Goal: Task Accomplishment & Management: Complete application form

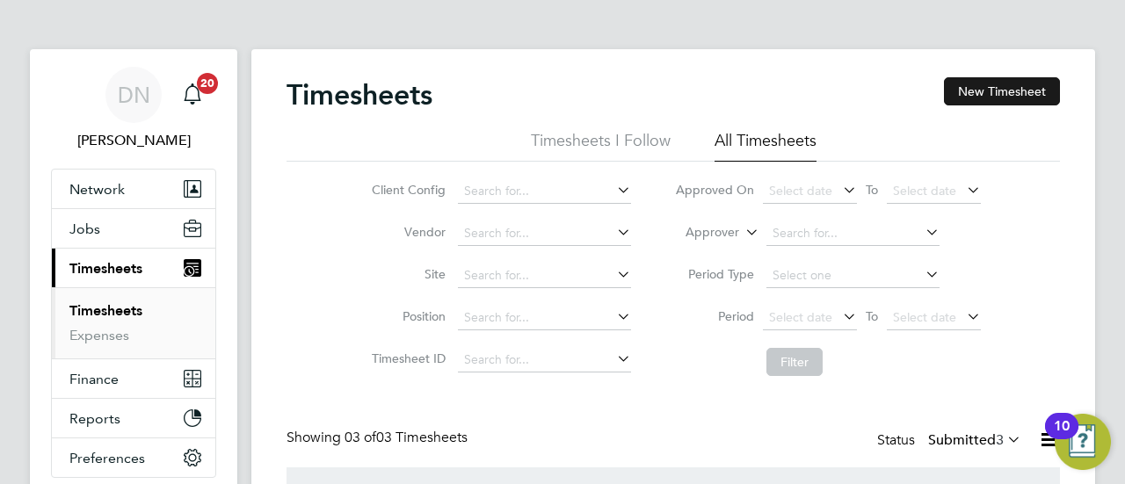
click at [974, 94] on button "New Timesheet" at bounding box center [1002, 91] width 116 height 28
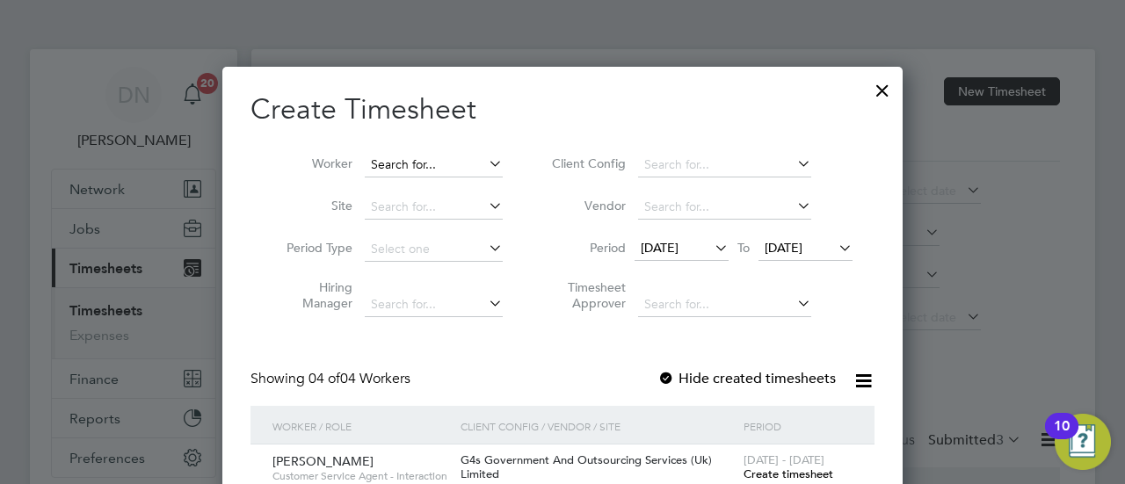
click at [422, 158] on input at bounding box center [434, 165] width 138 height 25
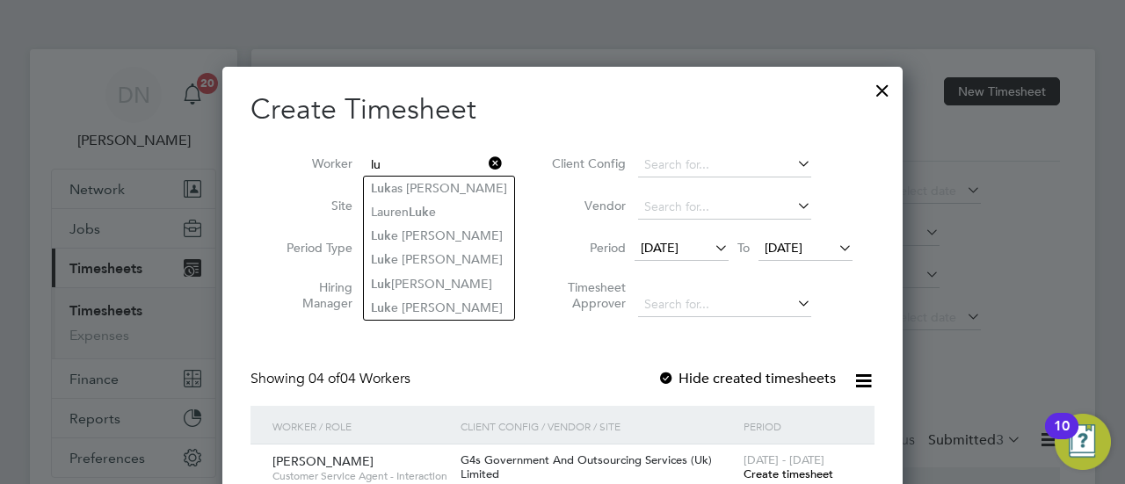
type input "l"
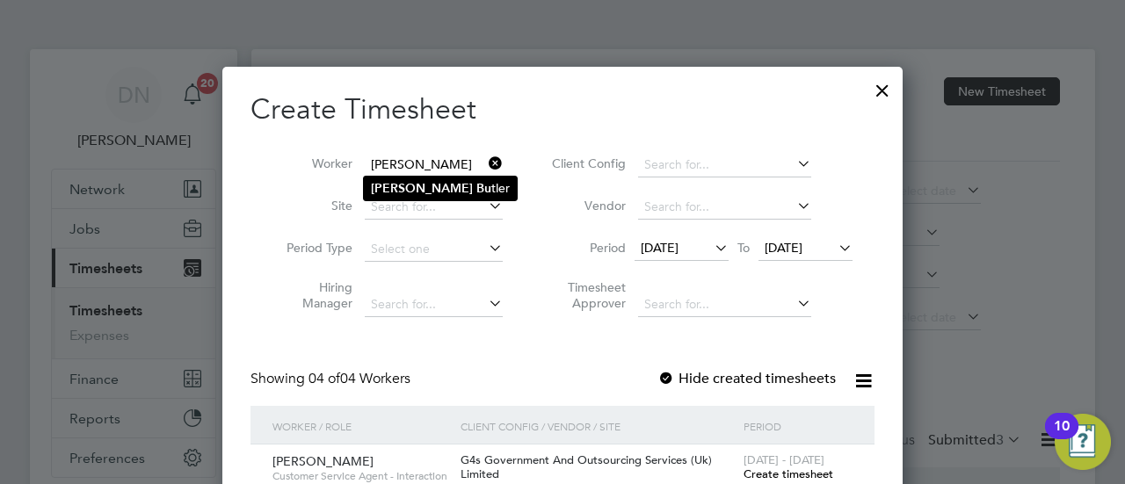
click at [473, 189] on li "[PERSON_NAME] tler" at bounding box center [440, 189] width 153 height 24
type input "[PERSON_NAME]"
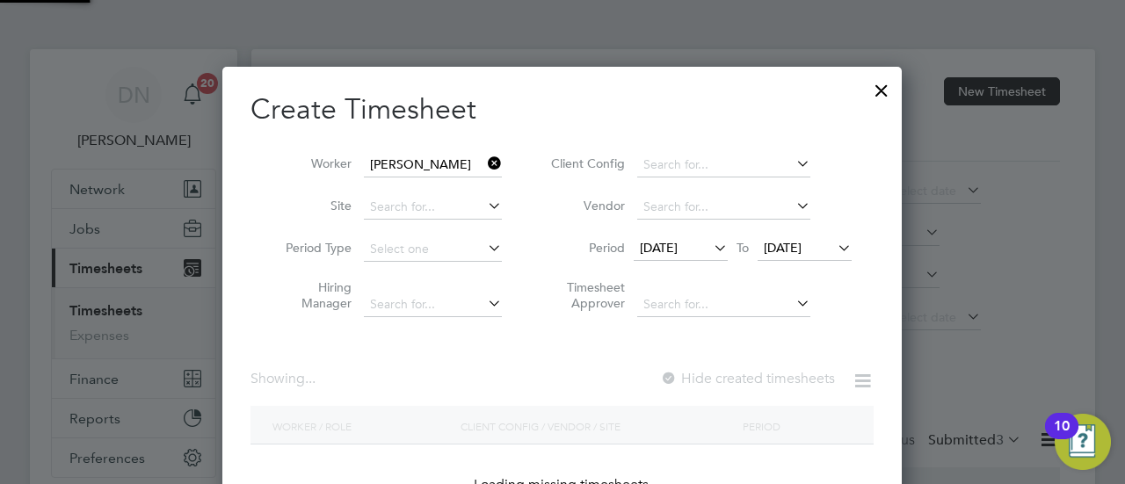
scroll to position [9, 8]
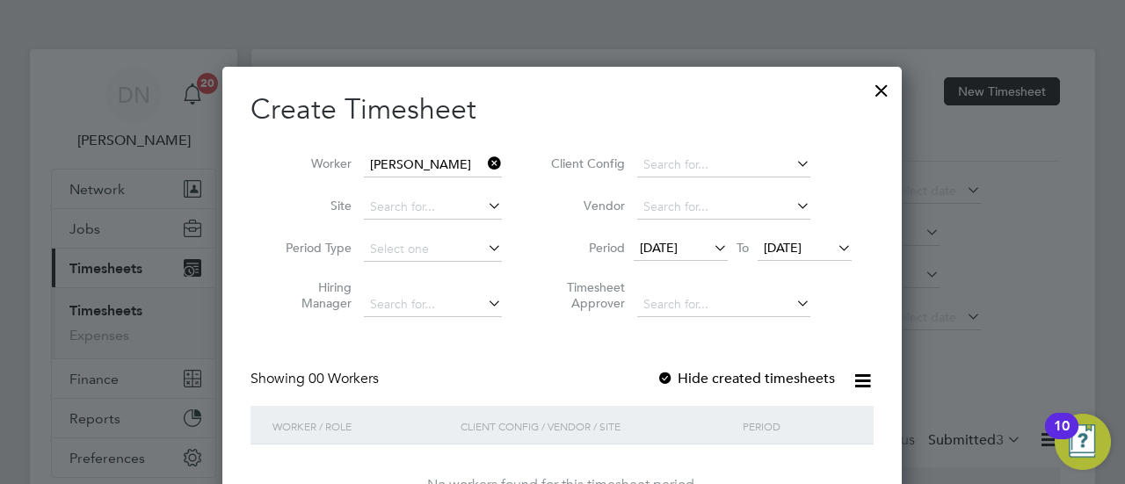
click at [643, 240] on span "[DATE]" at bounding box center [659, 248] width 38 height 16
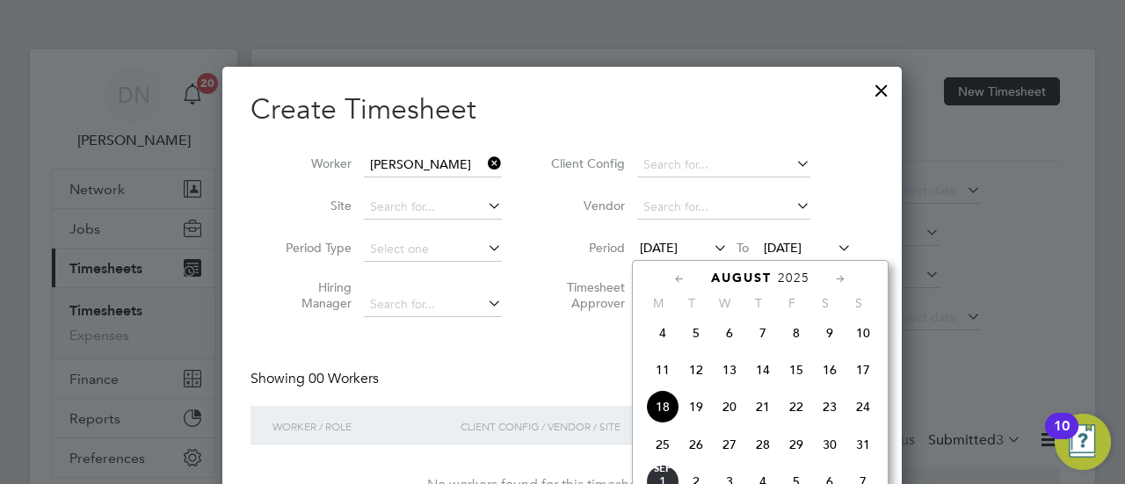
click at [664, 442] on span "25" at bounding box center [662, 444] width 33 height 33
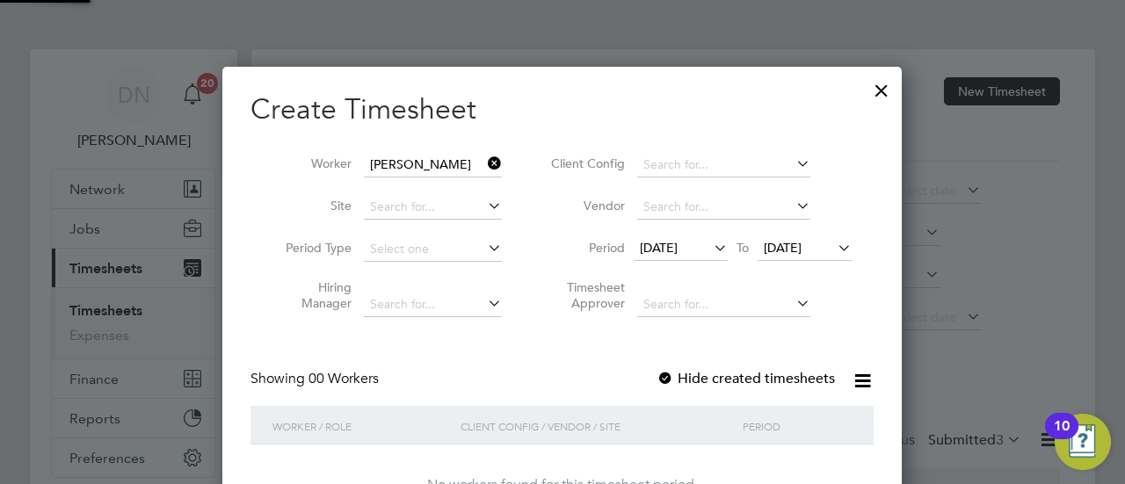
scroll to position [495, 680]
click at [664, 449] on div "No workers found for this timesheet period." at bounding box center [562, 486] width 588 height 82
click at [796, 239] on span "[DATE]" at bounding box center [805, 249] width 94 height 24
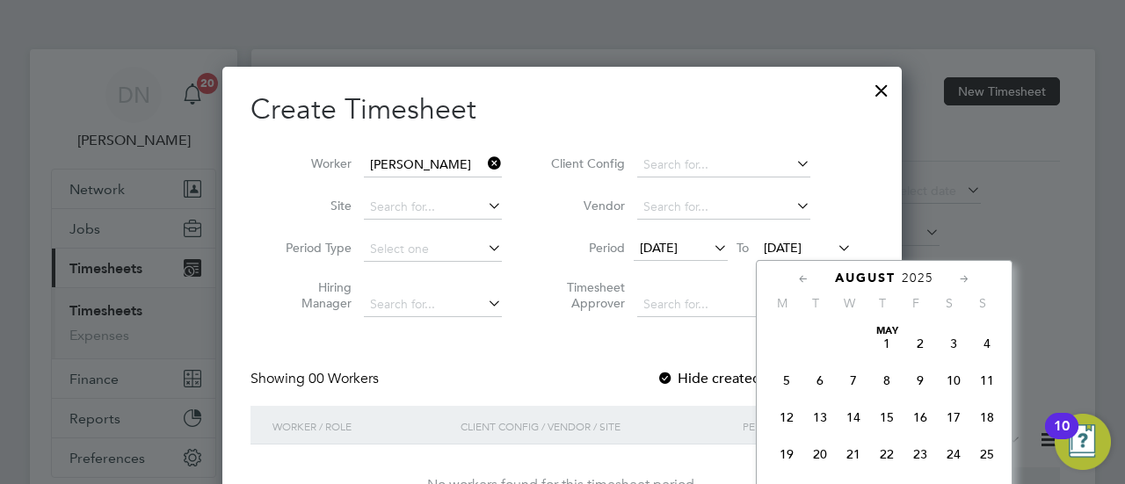
scroll to position [679, 0]
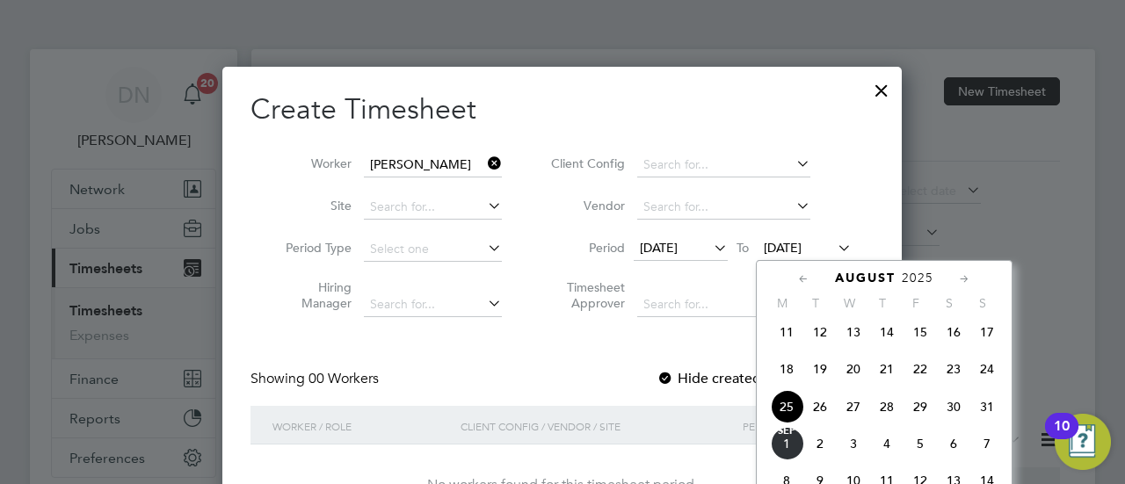
click at [954, 421] on span "30" at bounding box center [953, 406] width 33 height 33
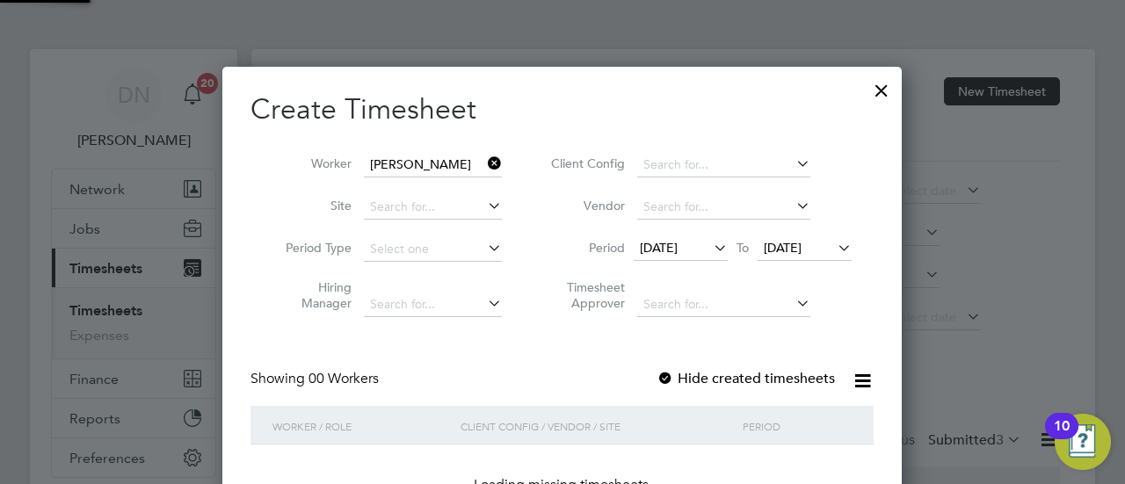
scroll to position [495, 680]
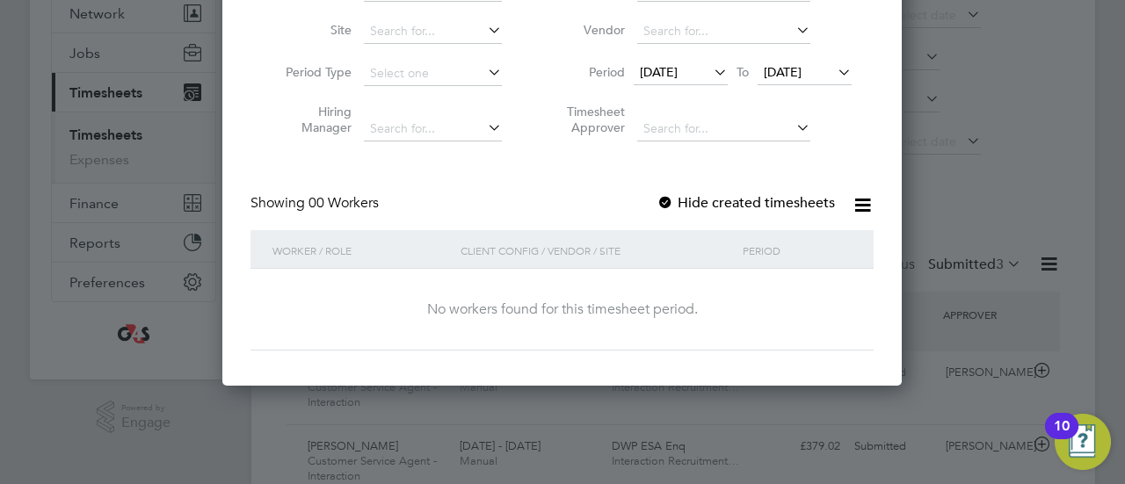
click at [672, 196] on div at bounding box center [666, 204] width 18 height 18
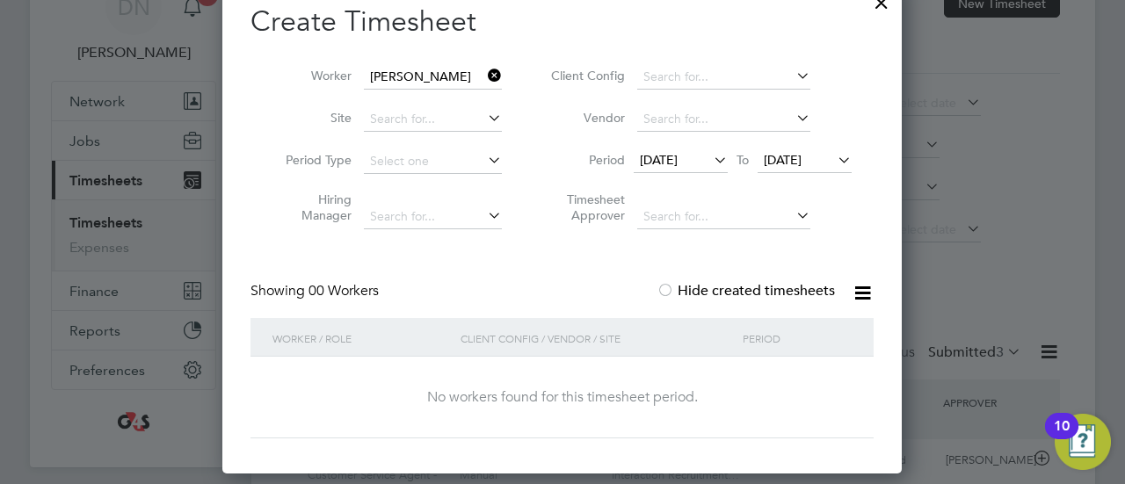
click at [670, 160] on span "[DATE]" at bounding box center [659, 160] width 38 height 16
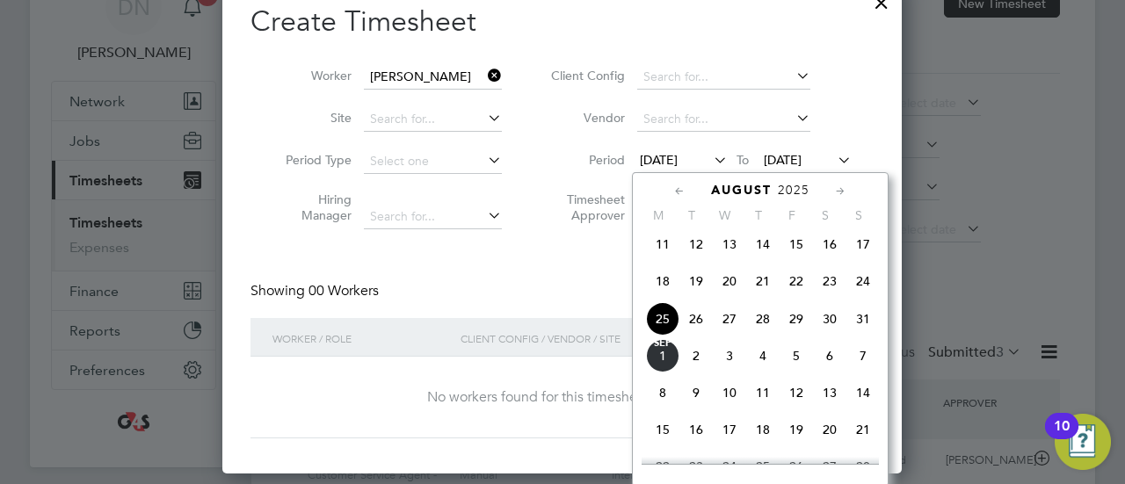
click at [667, 325] on span "25" at bounding box center [662, 318] width 33 height 33
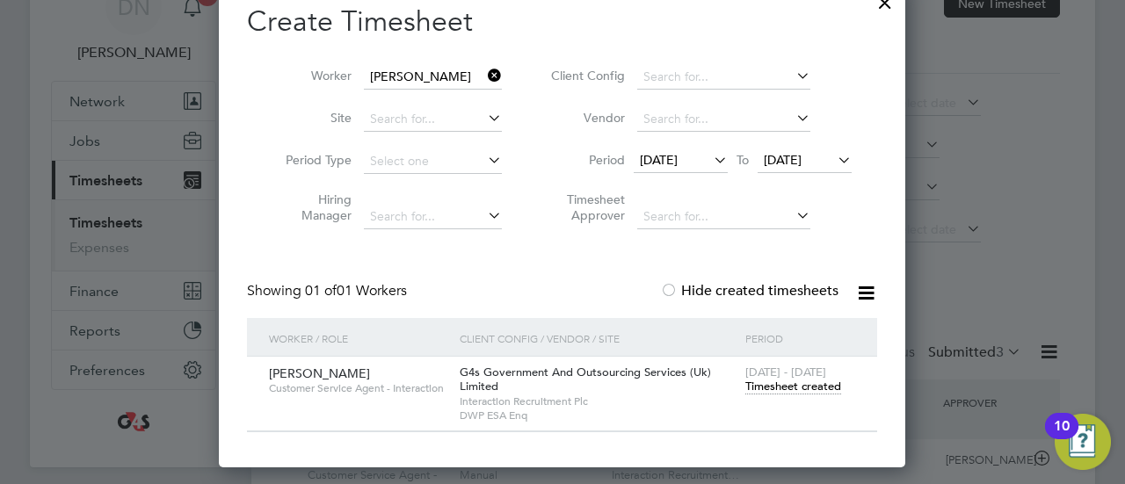
click at [774, 396] on div "[DATE] - [DATE] Timesheet created" at bounding box center [800, 380] width 119 height 47
click at [767, 384] on span "Timesheet created" at bounding box center [793, 387] width 96 height 16
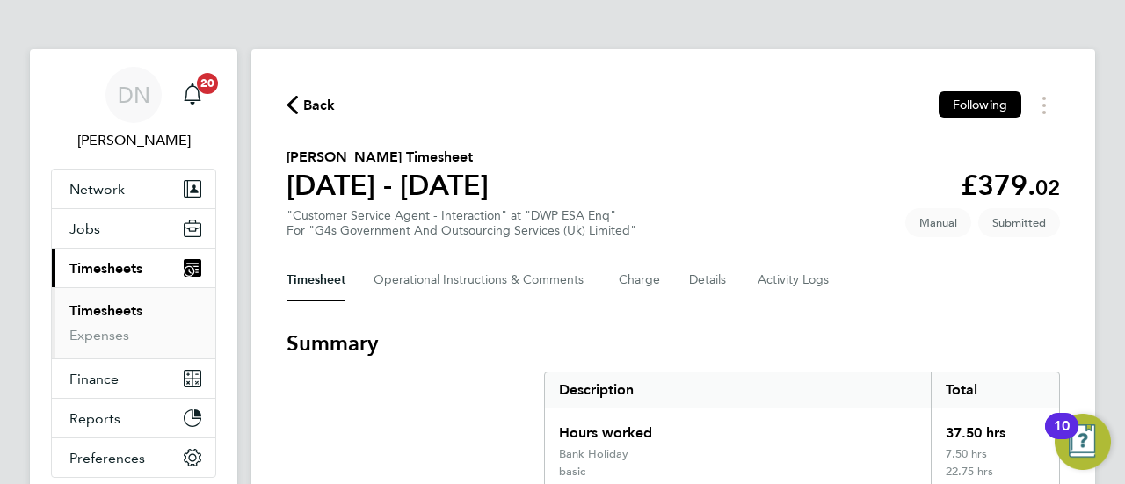
drag, startPoint x: 321, startPoint y: 106, endPoint x: 620, endPoint y: 130, distance: 299.8
click at [321, 106] on span "Back" at bounding box center [319, 105] width 33 height 21
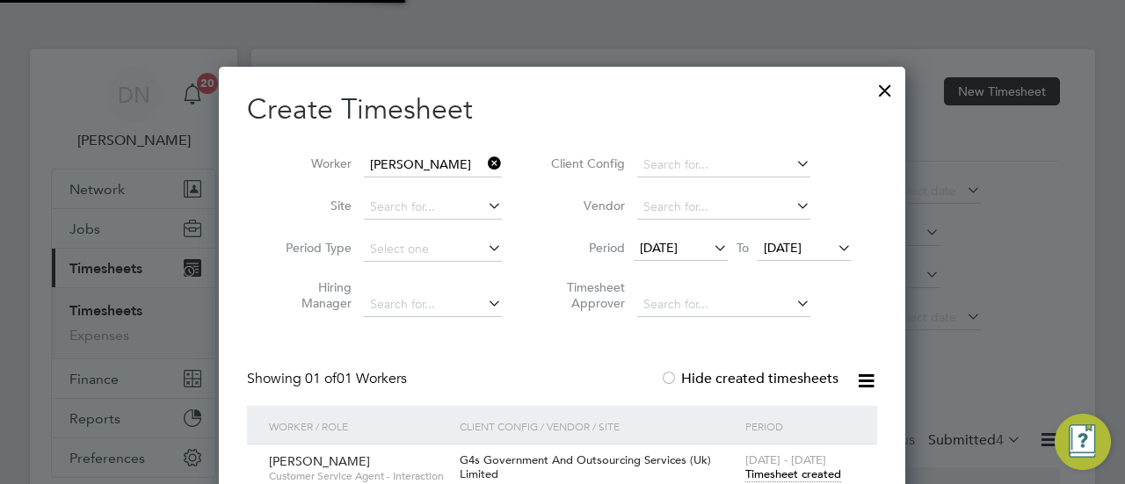
scroll to position [44, 152]
click at [484, 164] on icon at bounding box center [484, 163] width 0 height 25
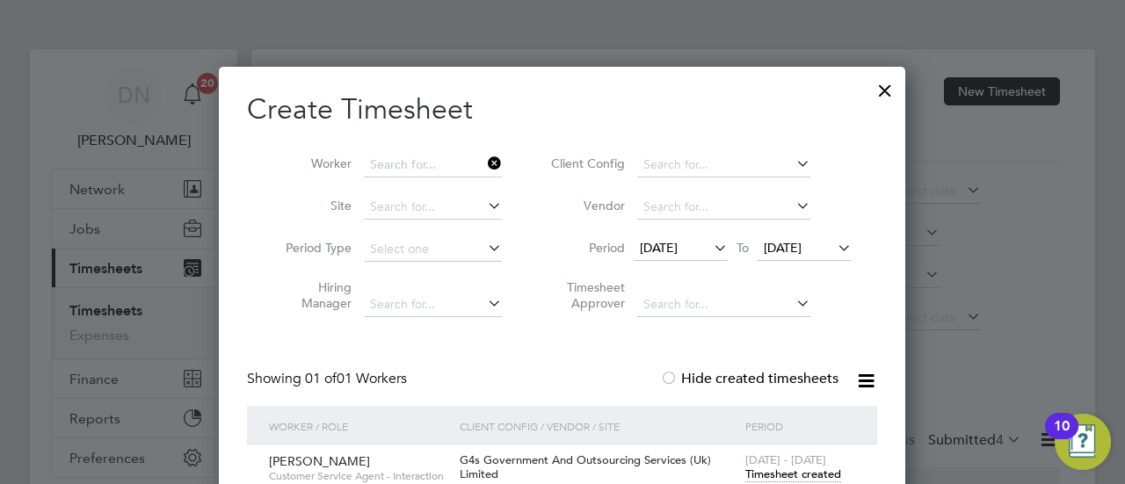
scroll to position [495, 680]
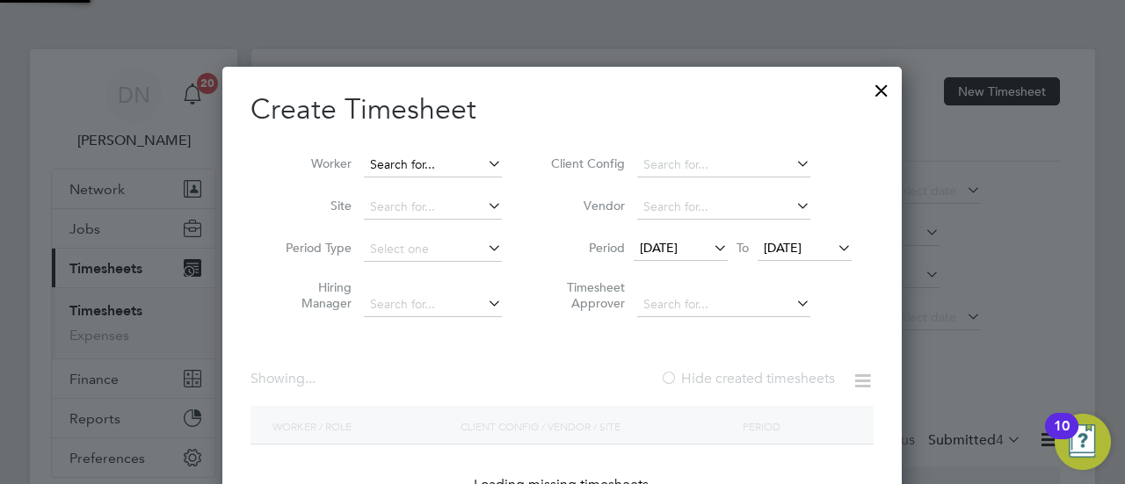
click at [471, 162] on input at bounding box center [433, 165] width 138 height 25
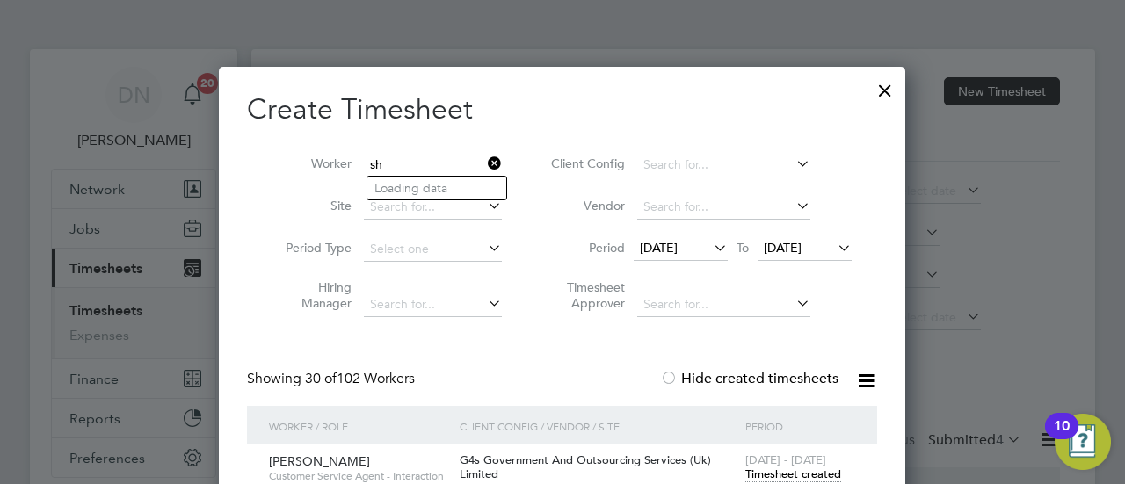
type input "s"
click at [448, 187] on li "[PERSON_NAME]" at bounding box center [481, 189] width 228 height 24
type input "[PERSON_NAME]"
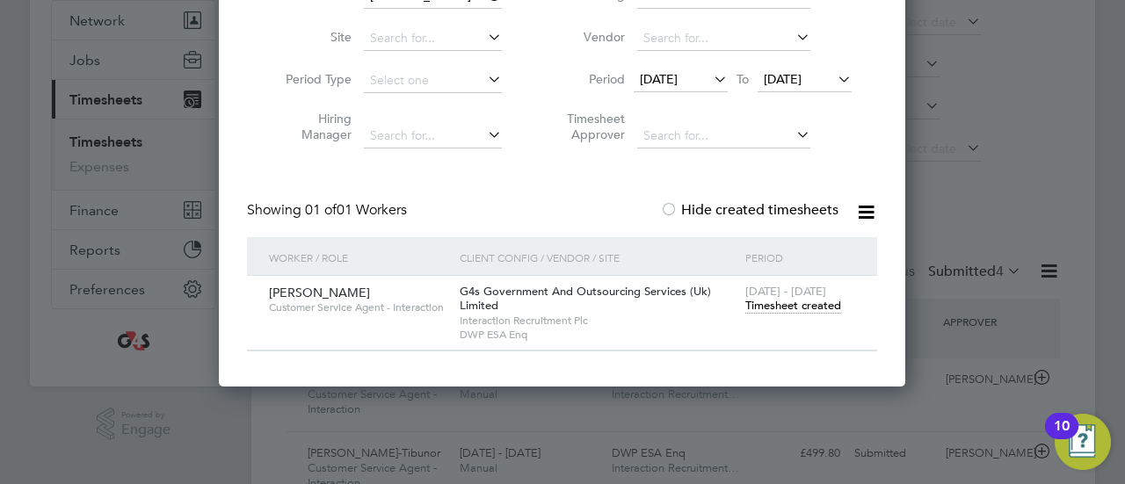
scroll to position [176, 0]
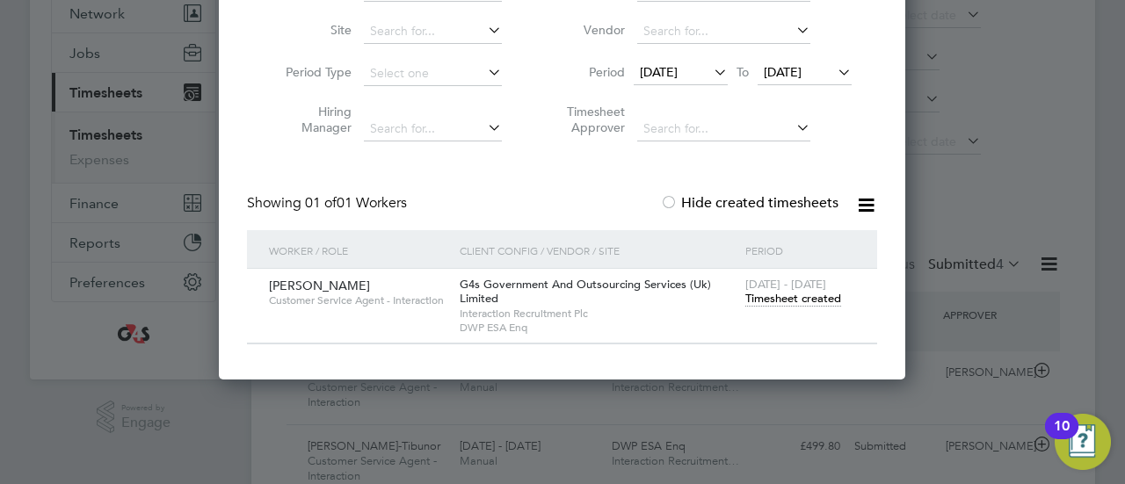
click at [785, 300] on span "Timesheet created" at bounding box center [793, 299] width 96 height 16
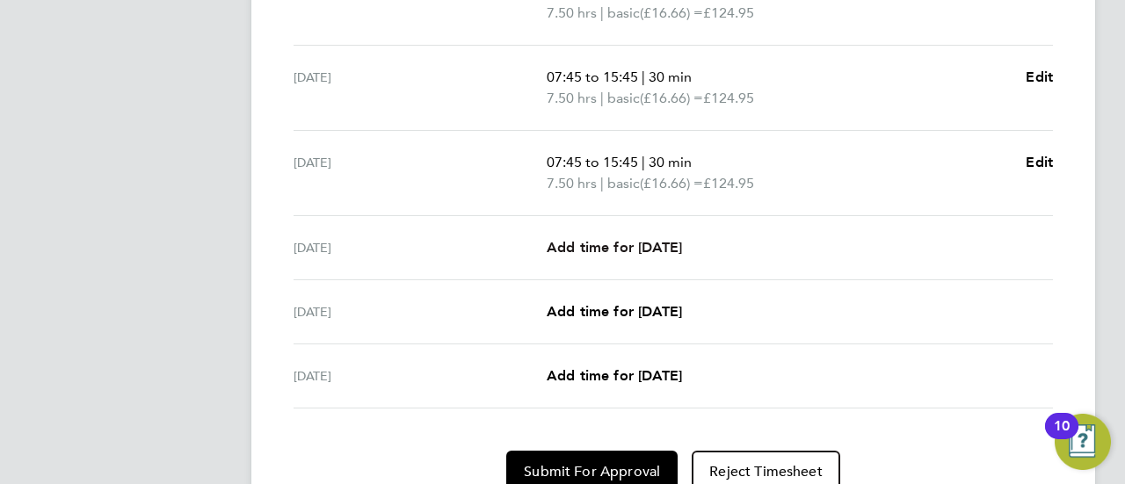
click at [649, 242] on span "Add time for [DATE]" at bounding box center [614, 247] width 135 height 17
select select "30"
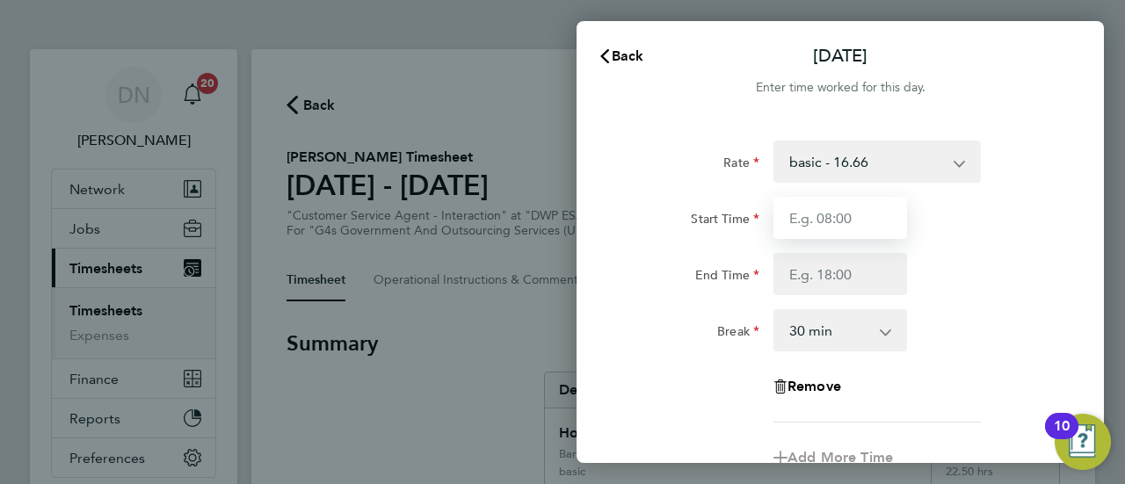
click at [837, 199] on input "Start Time" at bounding box center [841, 218] width 134 height 42
type input "07:45"
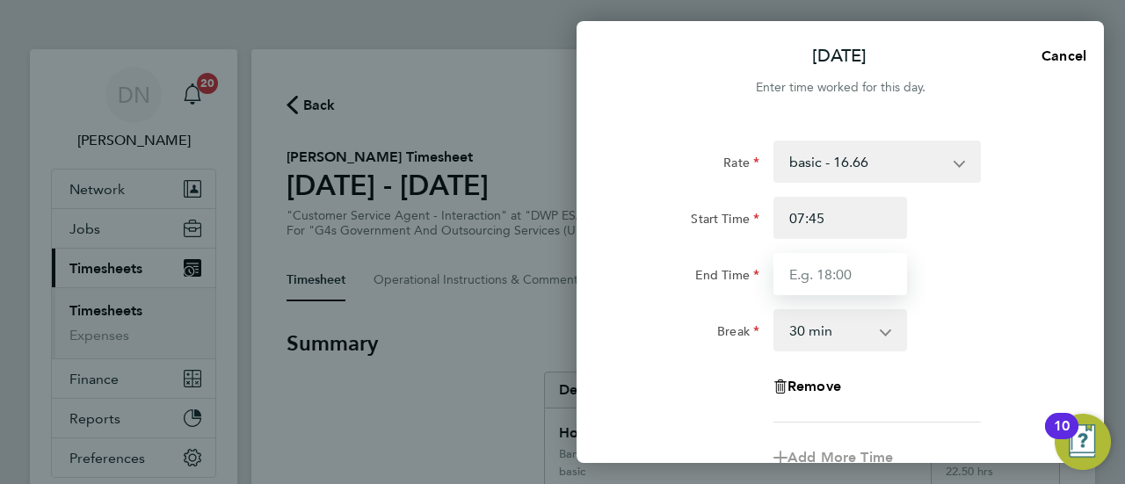
click at [828, 265] on input "End Time" at bounding box center [841, 274] width 134 height 42
click at [822, 258] on input "End Time" at bounding box center [841, 274] width 134 height 42
type input "15:45"
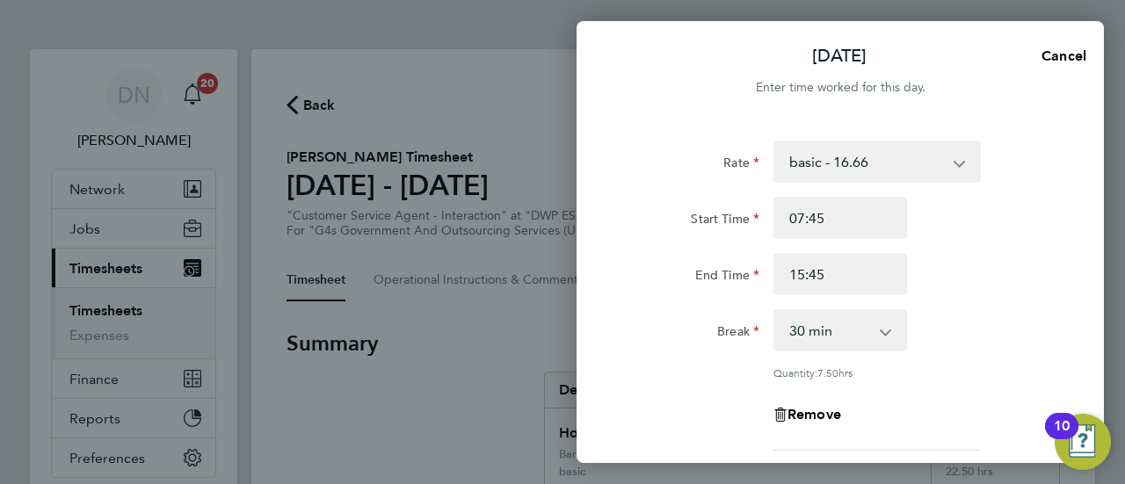
click at [999, 299] on div "Rate basic - 16.66 Bank Holiday System Issue Paid - 16.66 x1.5 - 24.73 Sick Ann…" at bounding box center [840, 296] width 429 height 310
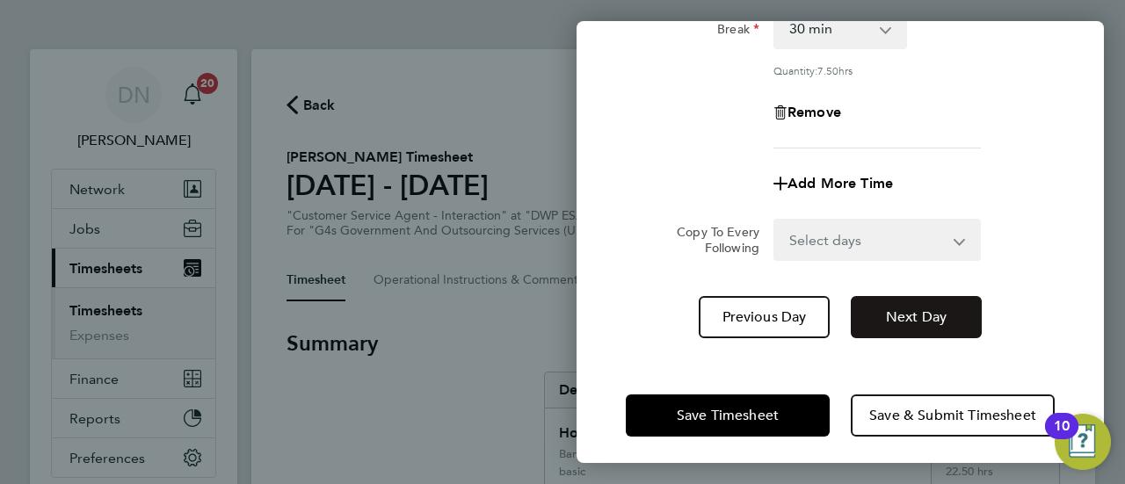
scroll to position [309, 0]
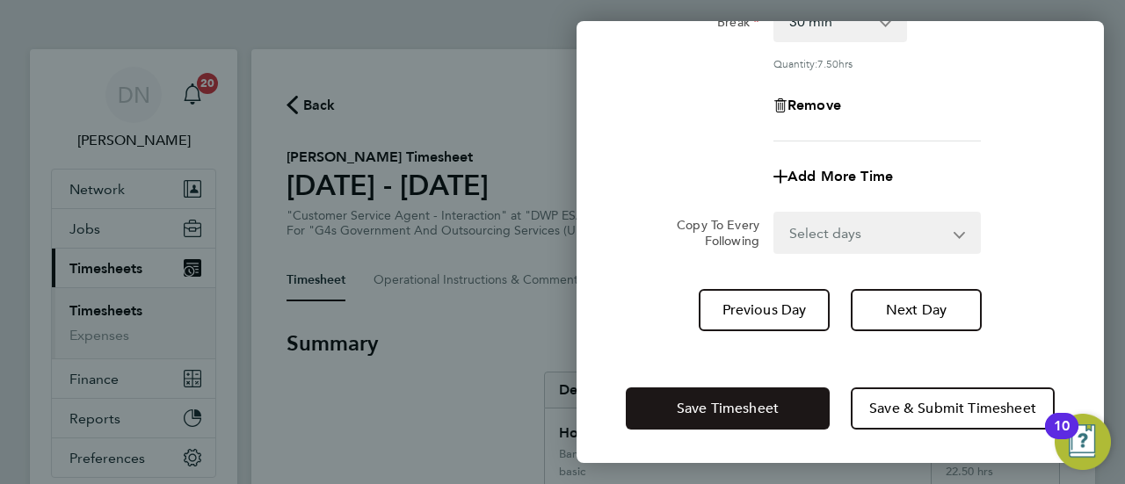
click at [759, 402] on span "Save Timesheet" at bounding box center [728, 409] width 102 height 18
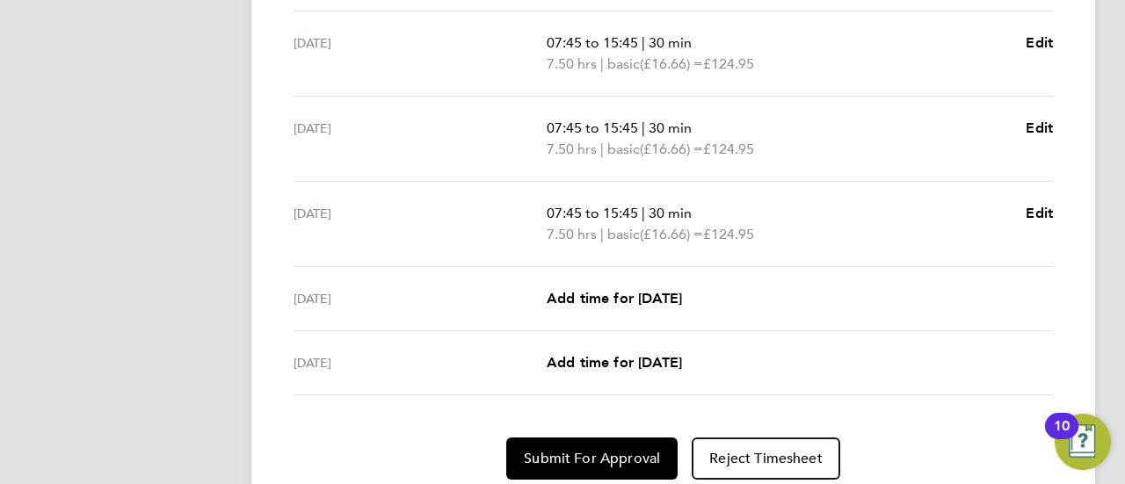
scroll to position [800, 0]
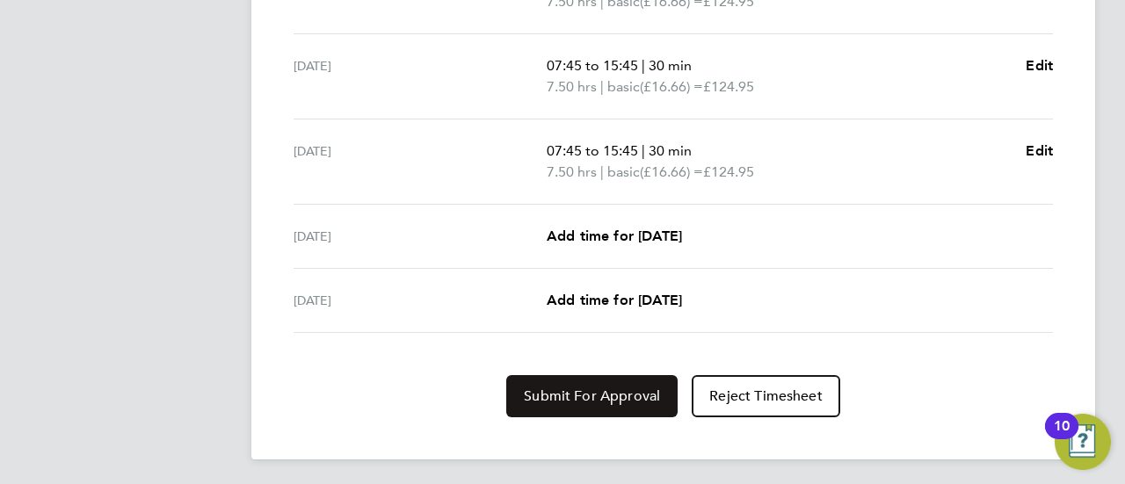
click at [570, 396] on span "Submit For Approval" at bounding box center [592, 397] width 136 height 18
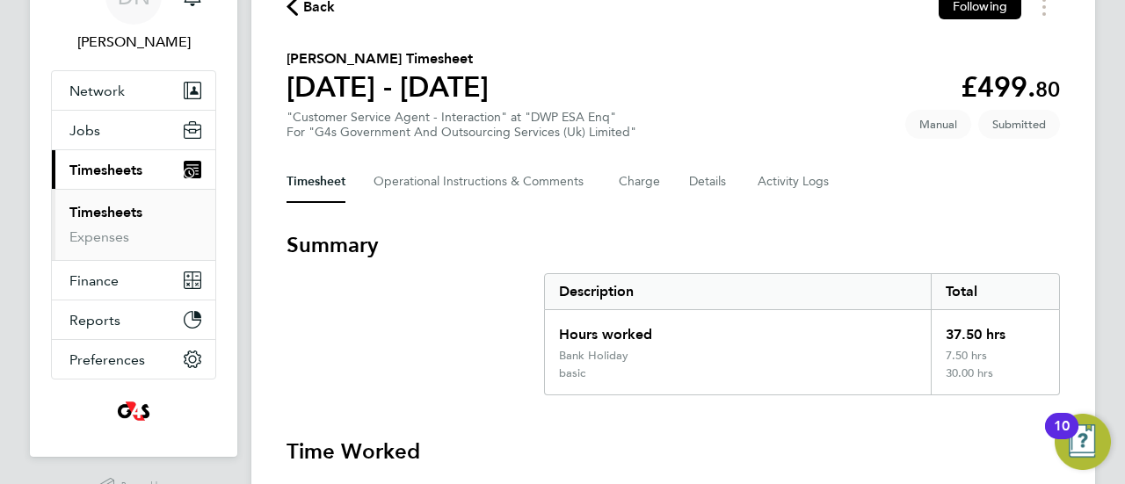
scroll to position [97, 0]
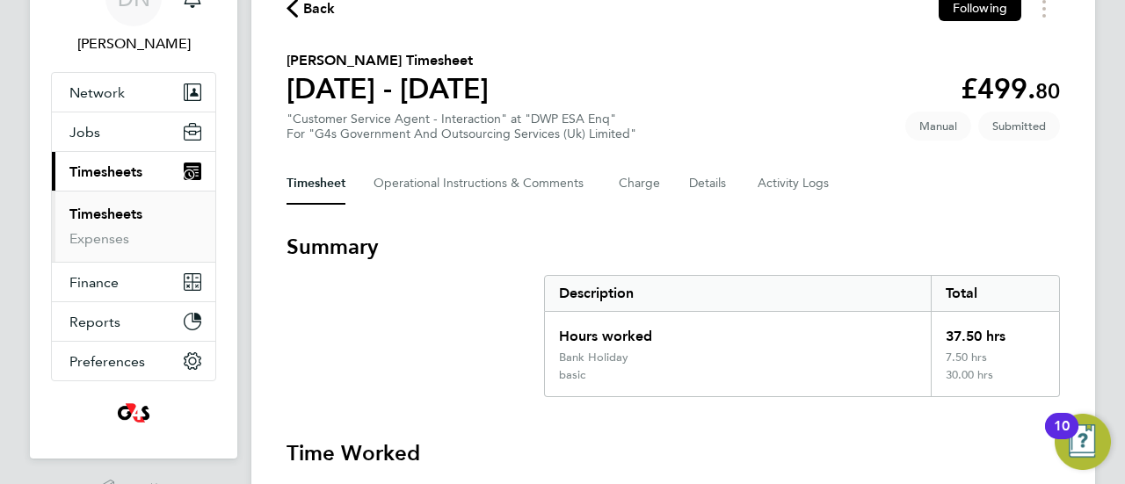
click at [315, 7] on span "Back" at bounding box center [319, 8] width 33 height 21
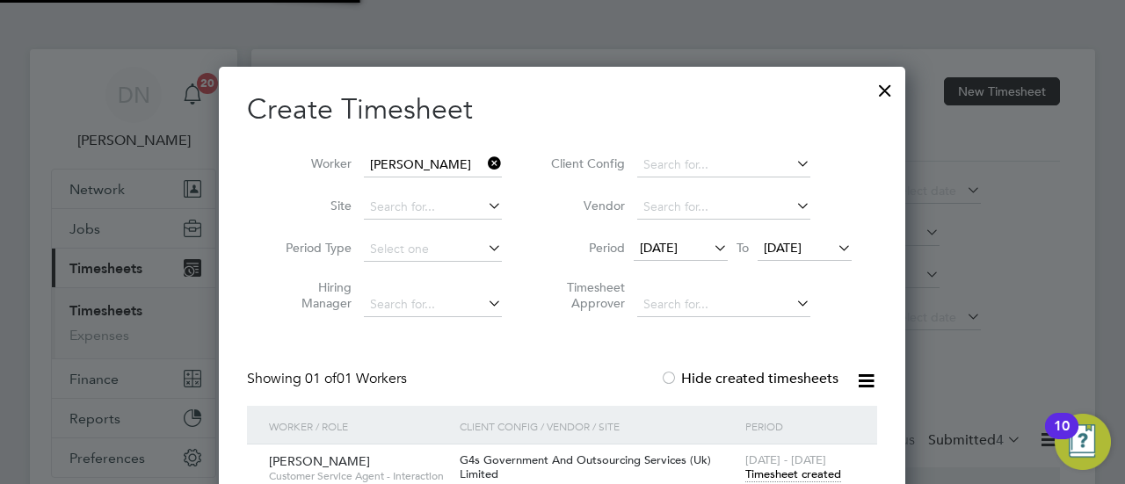
scroll to position [9, 9]
click at [484, 164] on icon at bounding box center [484, 163] width 0 height 25
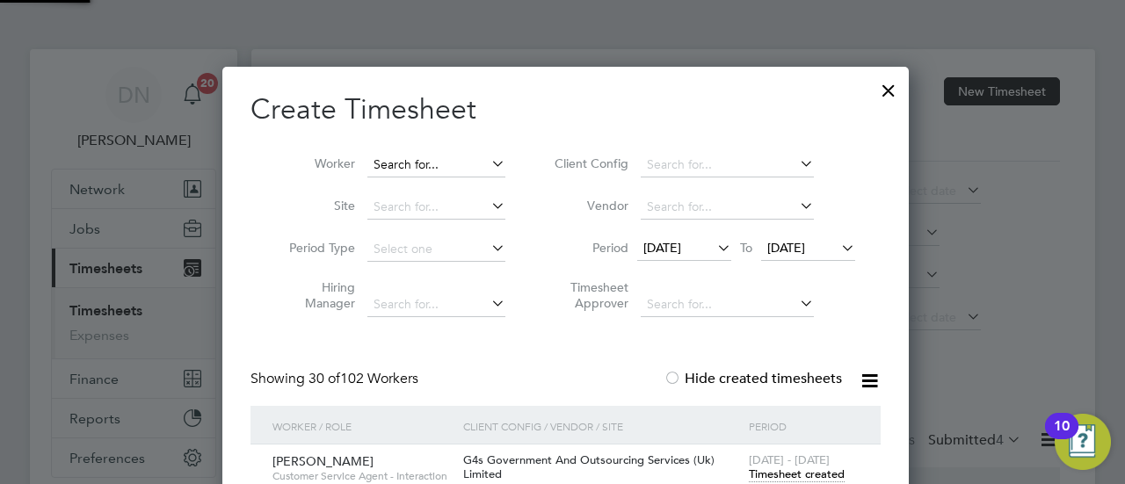
scroll to position [2723, 687]
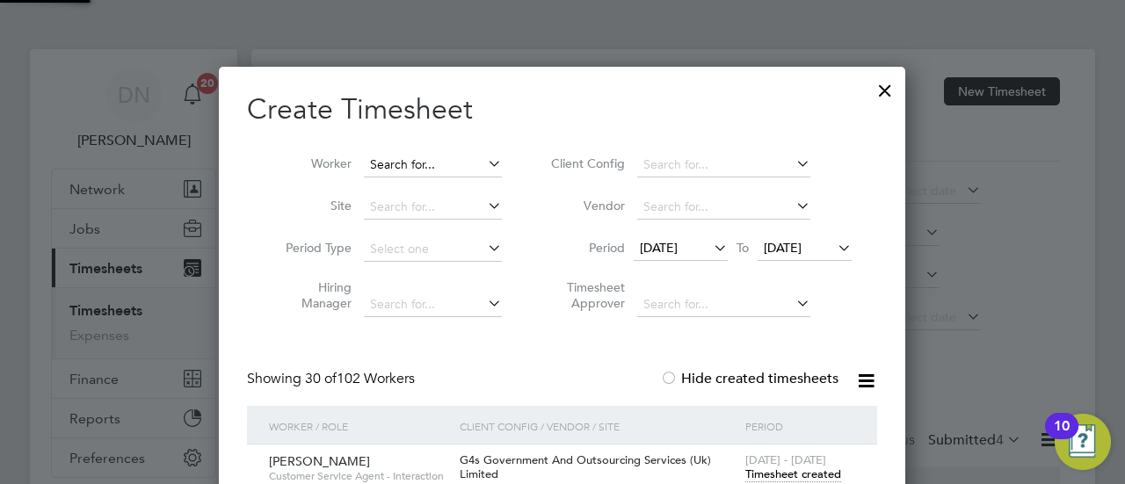
click at [448, 163] on input at bounding box center [433, 165] width 138 height 25
click at [432, 185] on li "Saiba As if" at bounding box center [433, 189] width 139 height 24
type input "Saiba Asif"
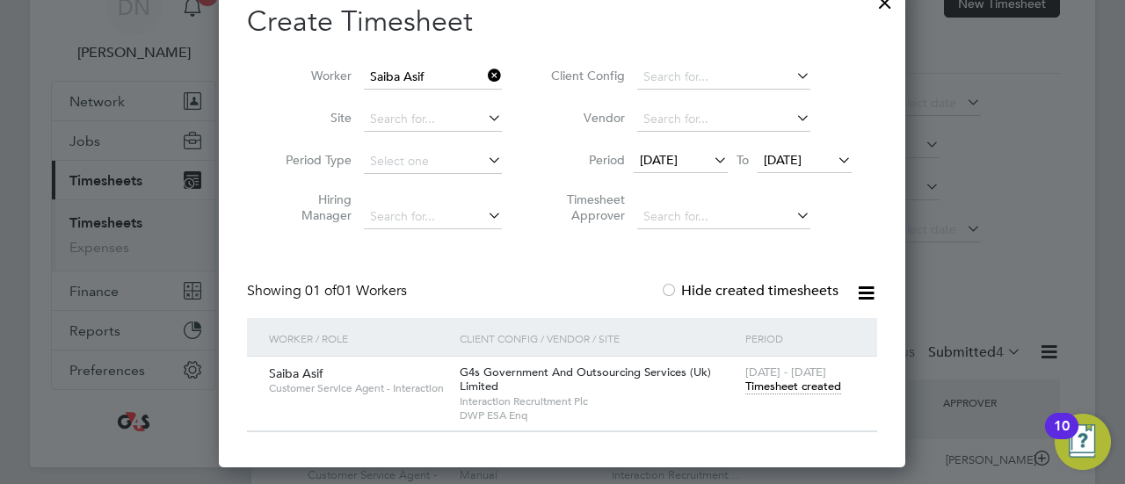
click at [770, 385] on span "Timesheet created" at bounding box center [793, 387] width 96 height 16
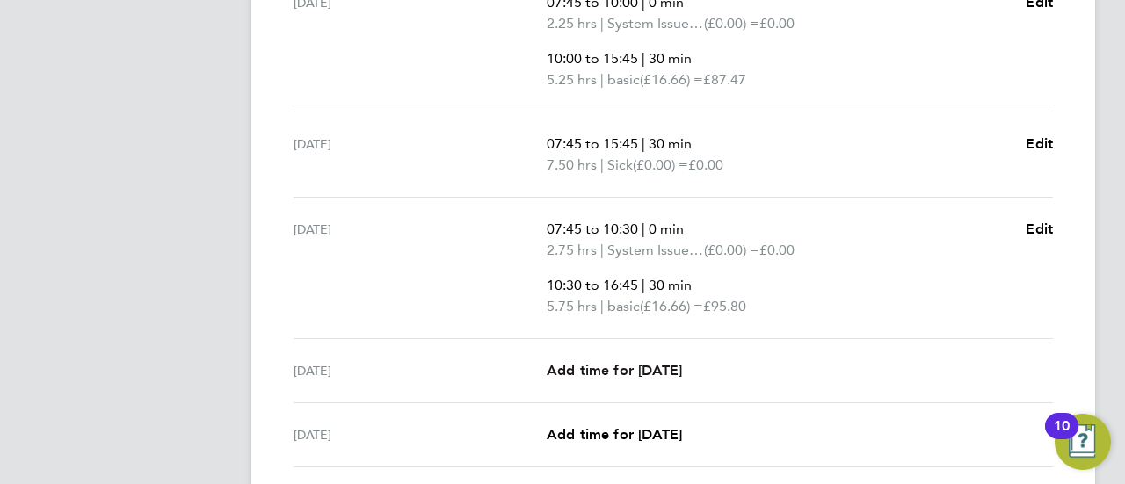
click at [643, 373] on span "Add time for [DATE]" at bounding box center [614, 370] width 135 height 17
select select "30"
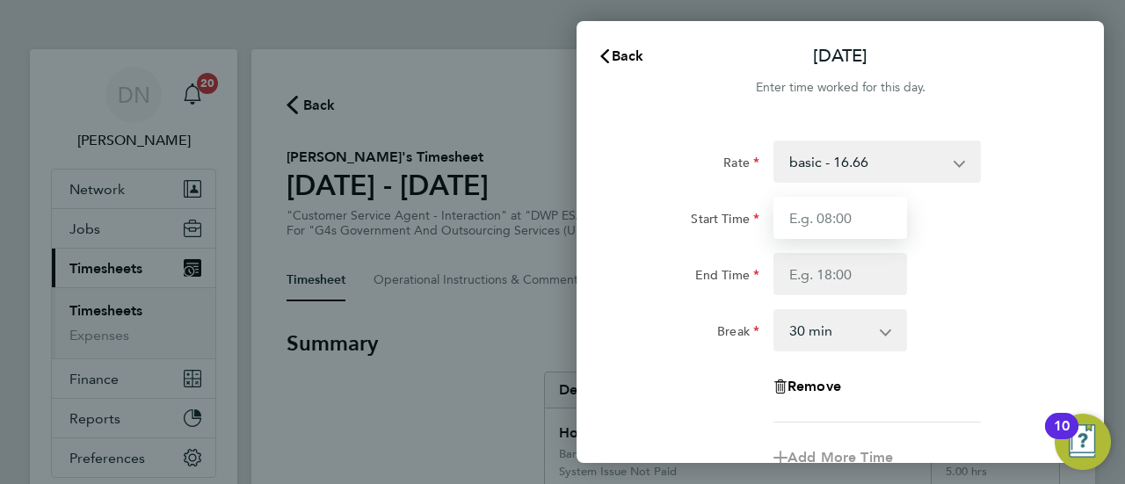
click at [860, 229] on input "Start Time" at bounding box center [841, 218] width 134 height 42
type input "07:45"
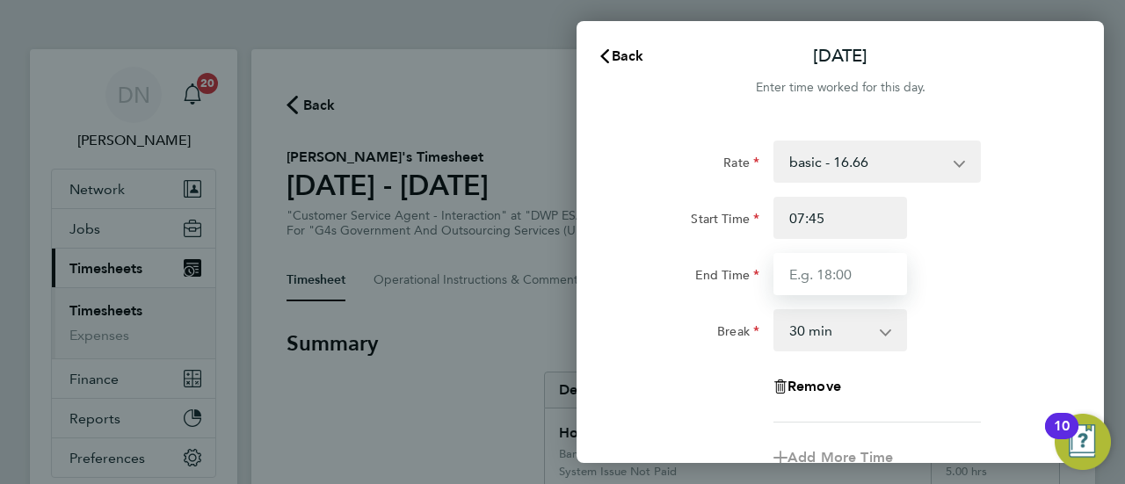
click at [842, 267] on input "End Time" at bounding box center [841, 274] width 134 height 42
type input "15:45"
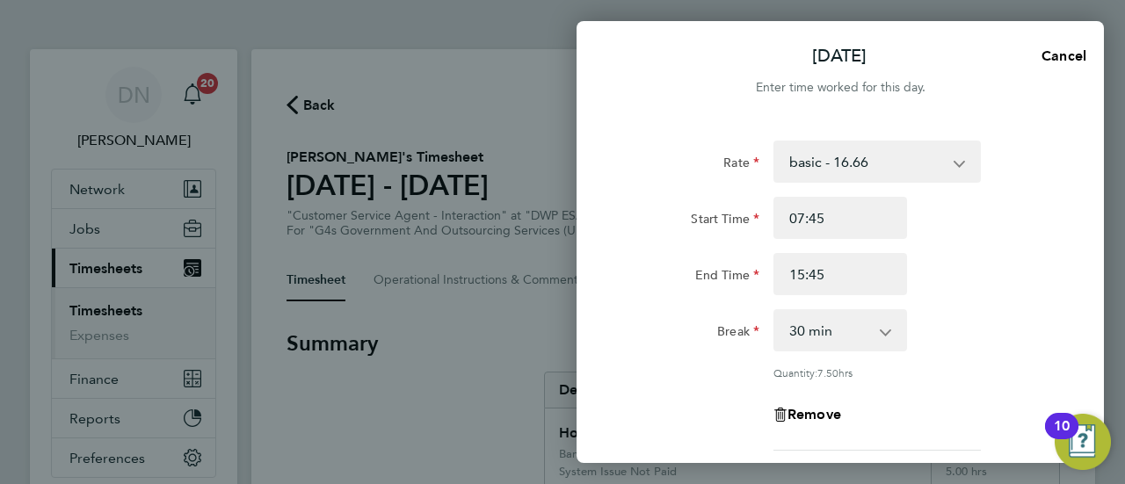
click at [937, 305] on div "Rate basic - 16.66 Annual Leave Sick System Issue Not Paid x2 - 32.79 Bank Holi…" at bounding box center [840, 296] width 429 height 310
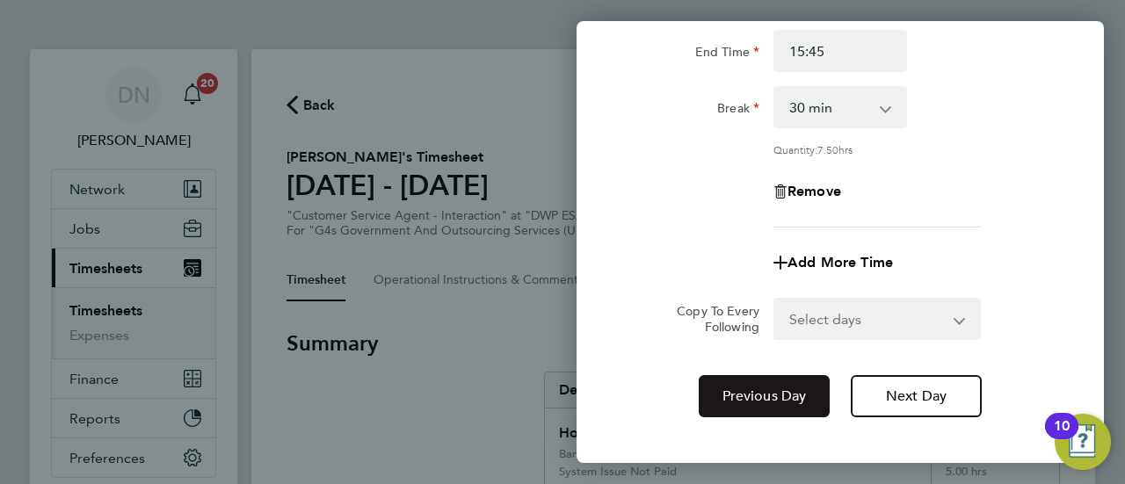
scroll to position [264, 0]
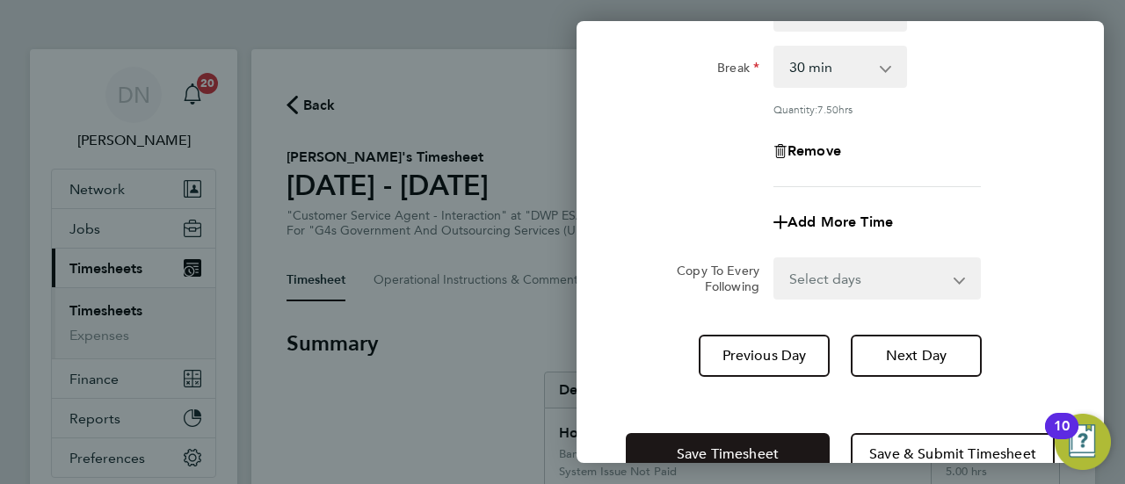
click at [723, 443] on button "Save Timesheet" at bounding box center [728, 454] width 204 height 42
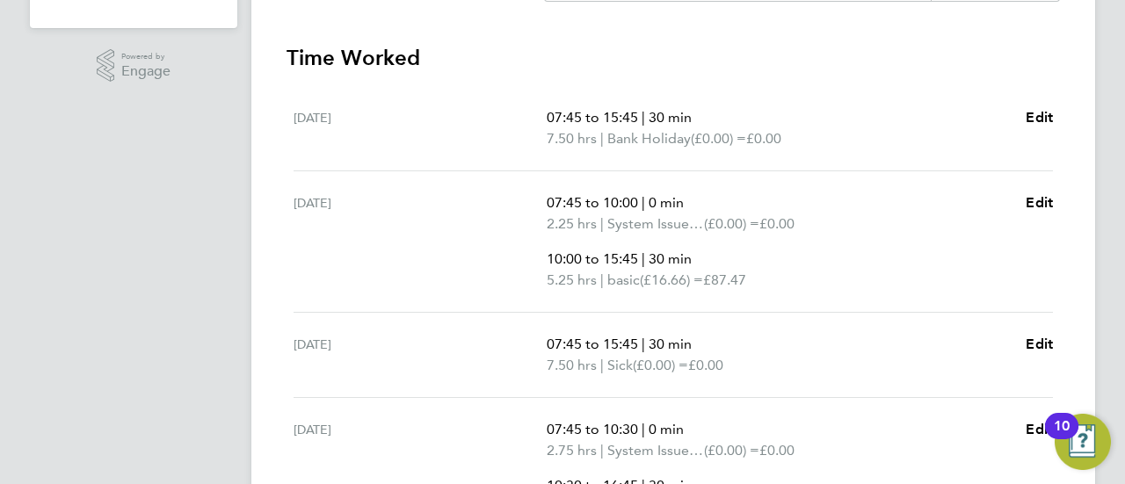
scroll to position [615, 0]
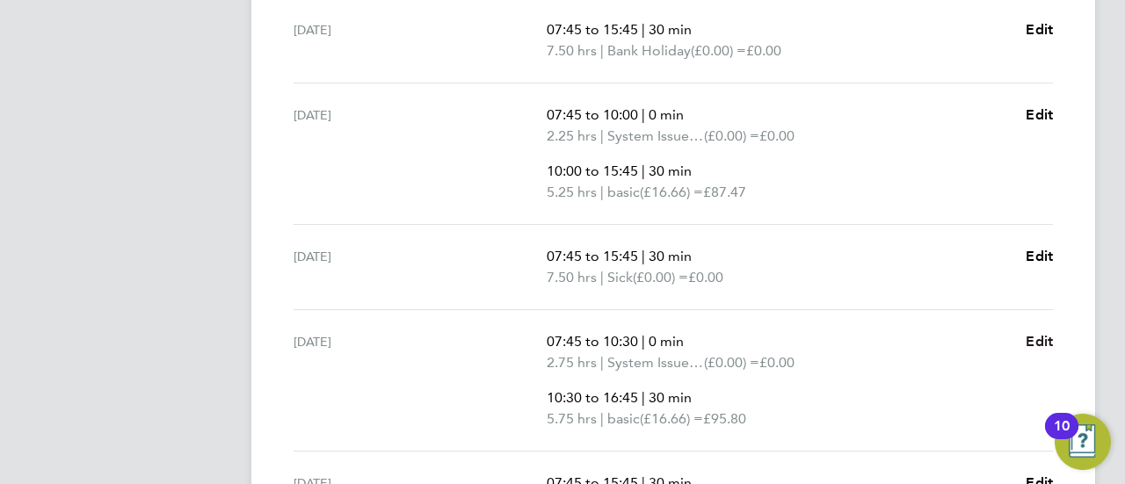
click at [1036, 345] on span "Edit" at bounding box center [1039, 341] width 27 height 17
select select "30"
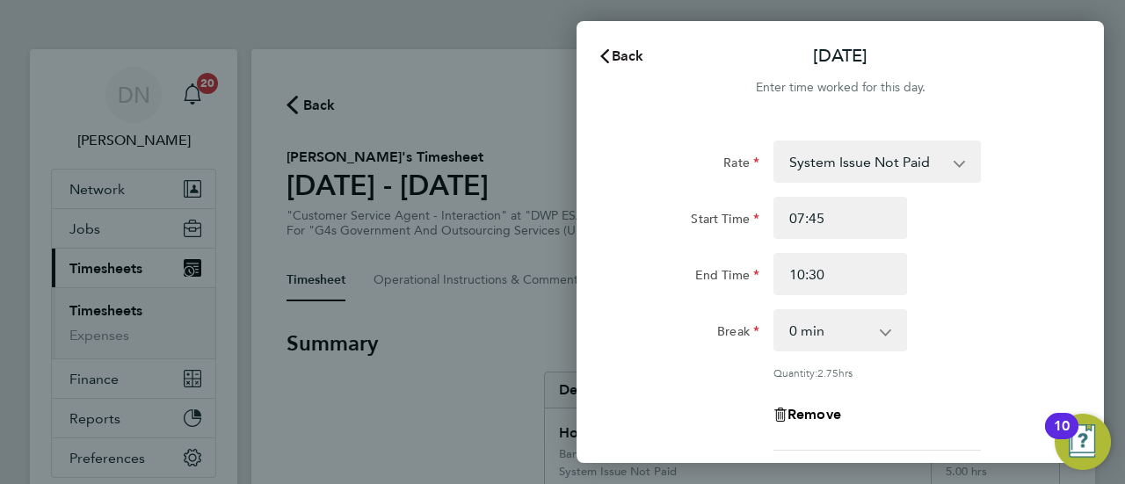
click at [622, 71] on button "Back" at bounding box center [621, 56] width 82 height 35
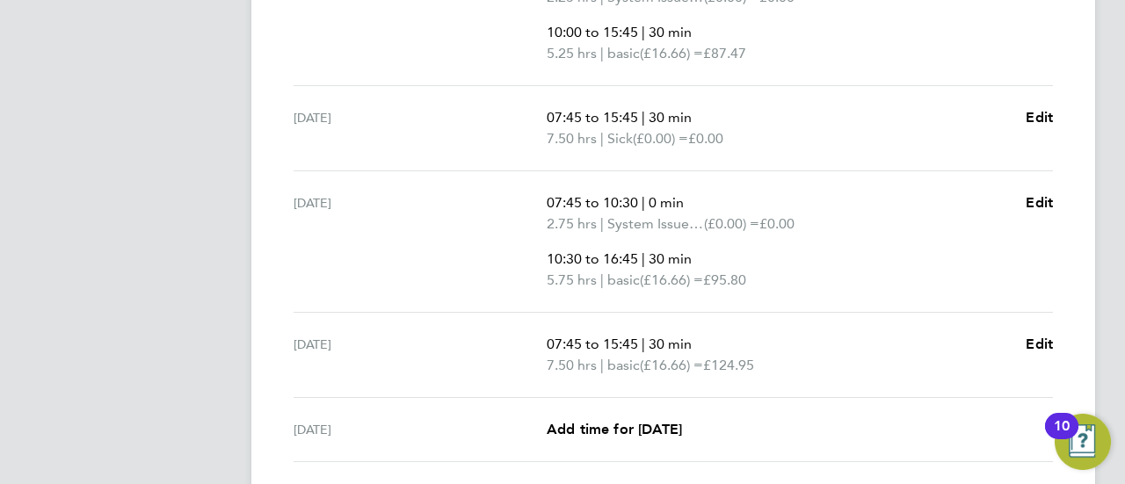
scroll to position [879, 0]
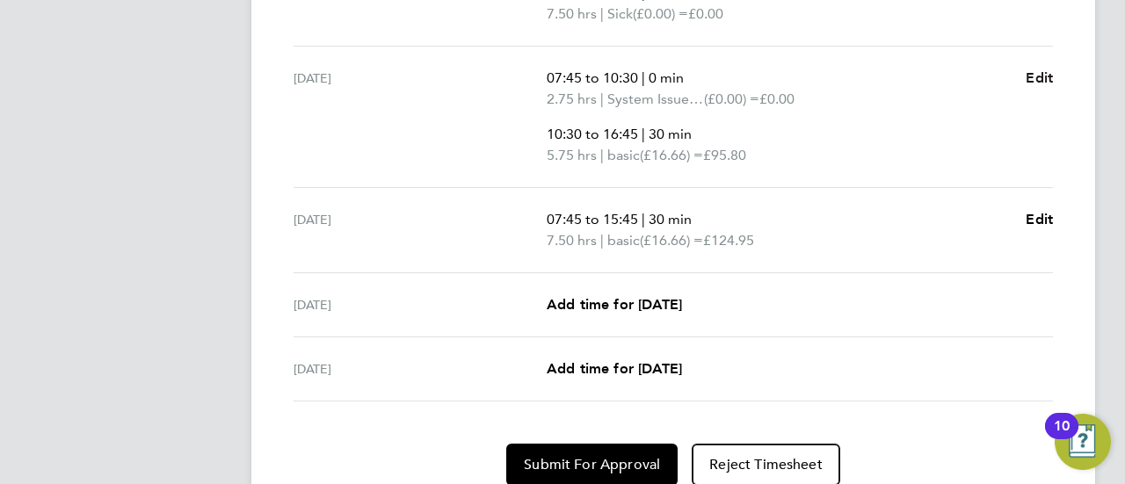
click at [1051, 83] on span "Edit" at bounding box center [1039, 77] width 27 height 17
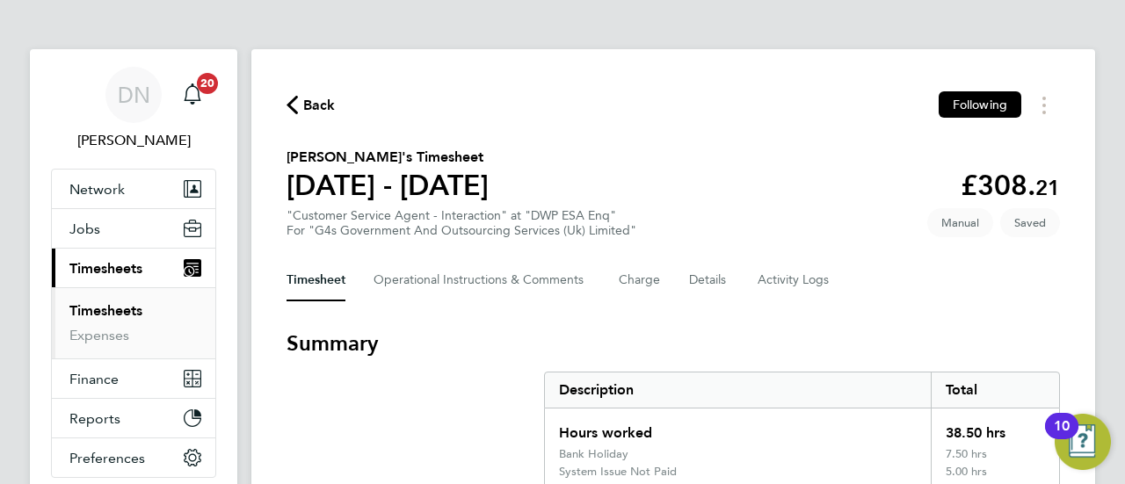
select select "30"
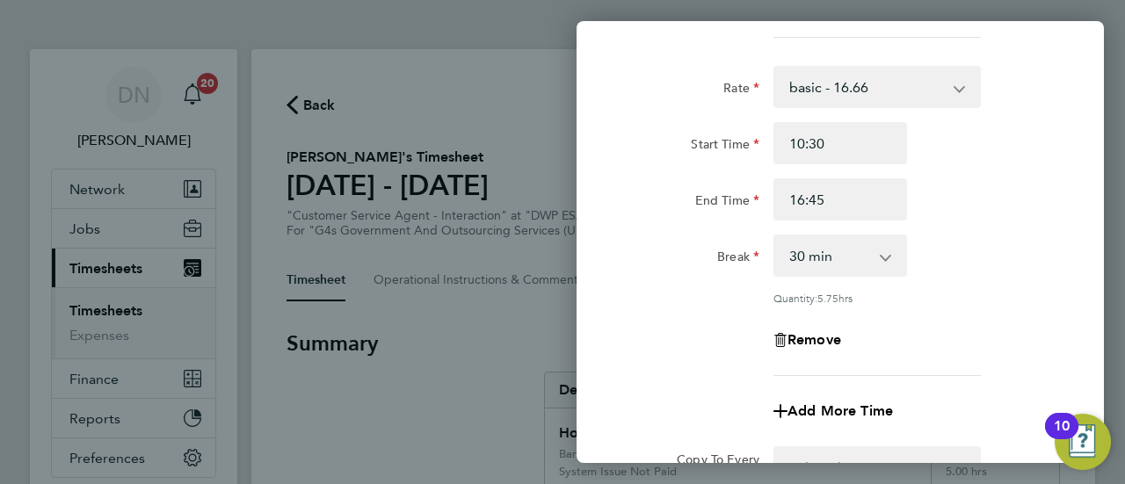
scroll to position [440, 0]
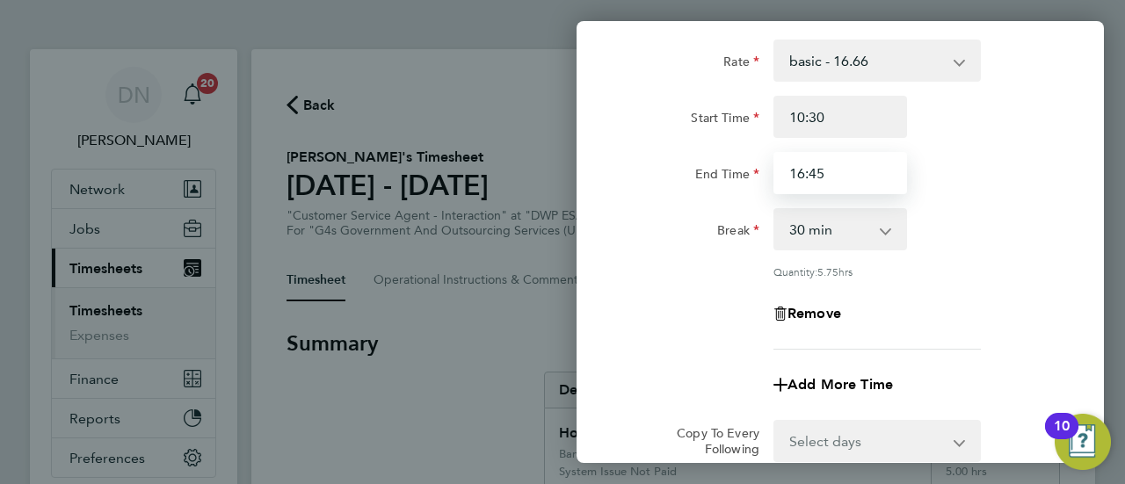
click at [796, 178] on input "16:45" at bounding box center [841, 173] width 134 height 42
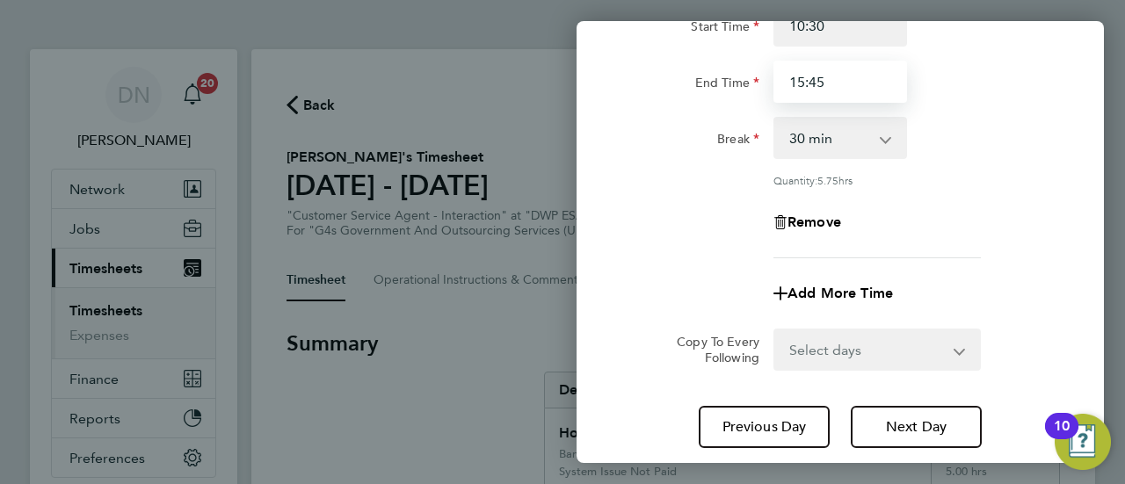
scroll to position [646, 0]
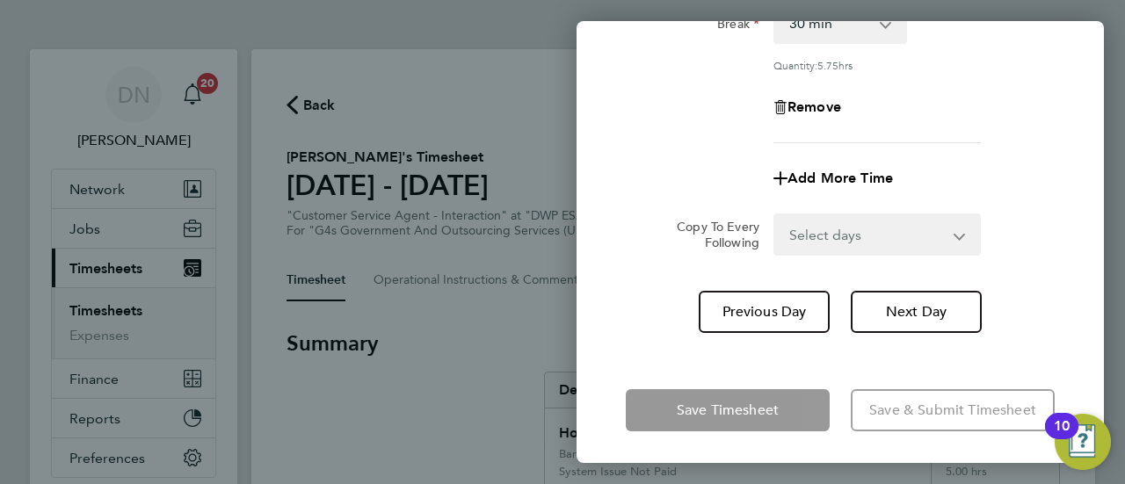
type input "15:45"
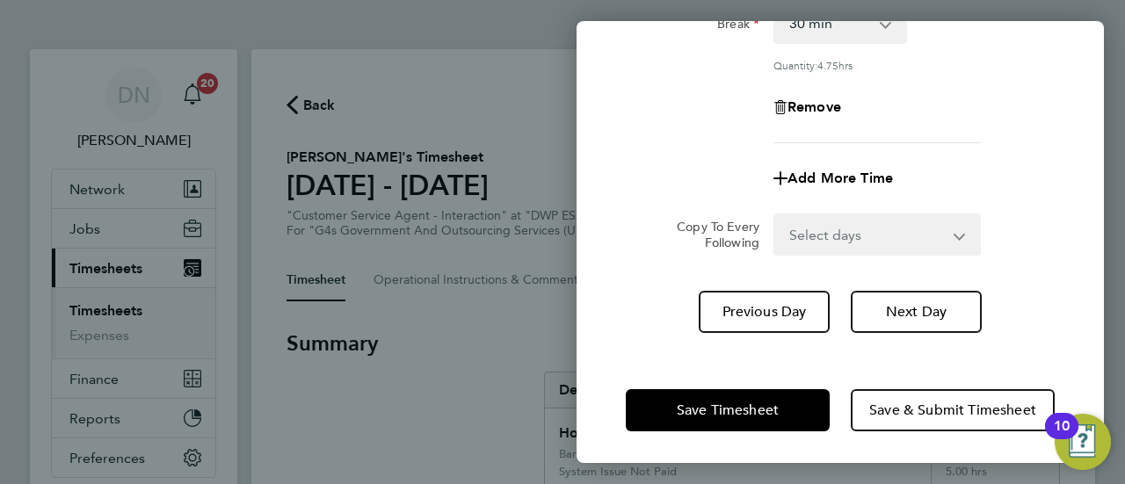
click at [684, 360] on div "Save Timesheet Save & Submit Timesheet" at bounding box center [840, 410] width 527 height 113
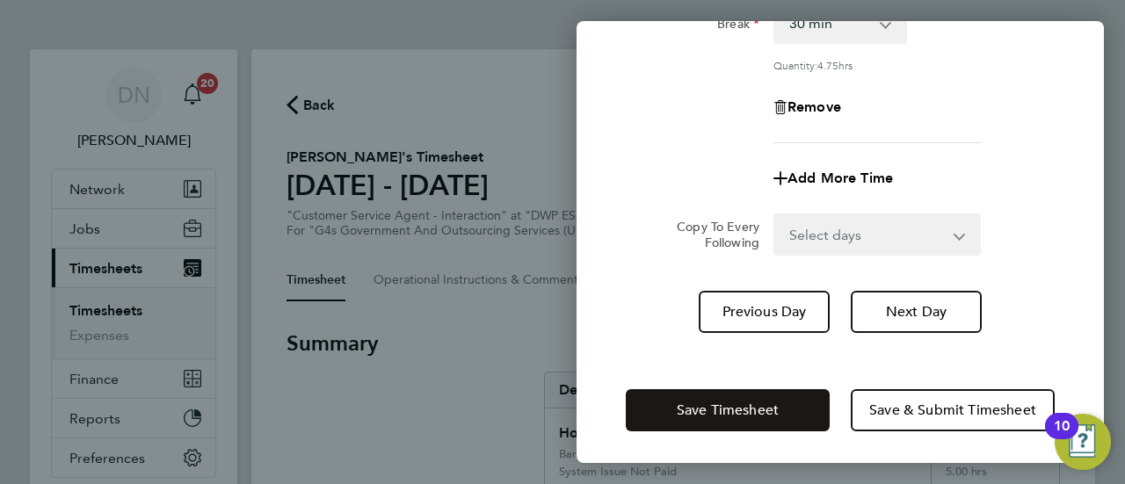
click at [703, 402] on span "Save Timesheet" at bounding box center [728, 411] width 102 height 18
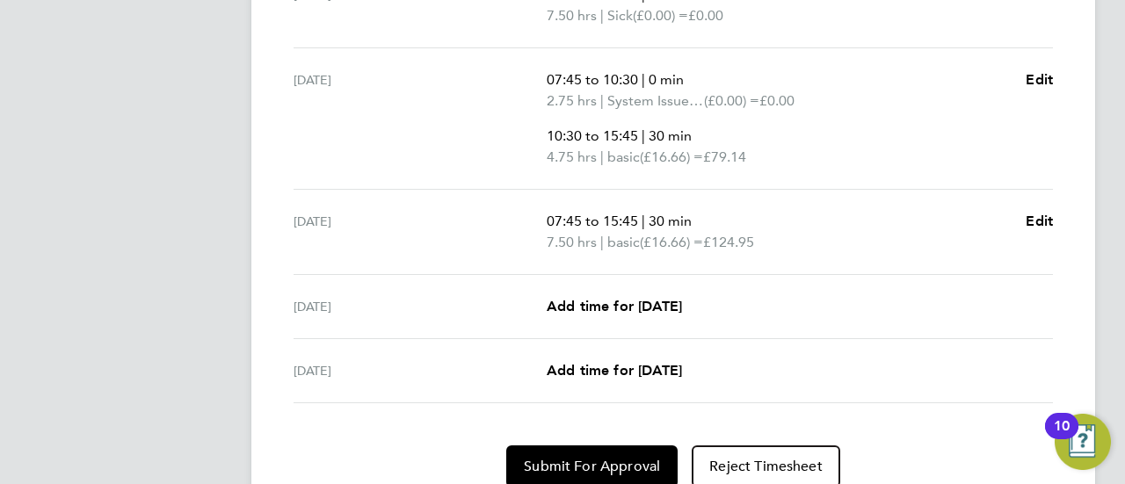
scroll to position [948, 0]
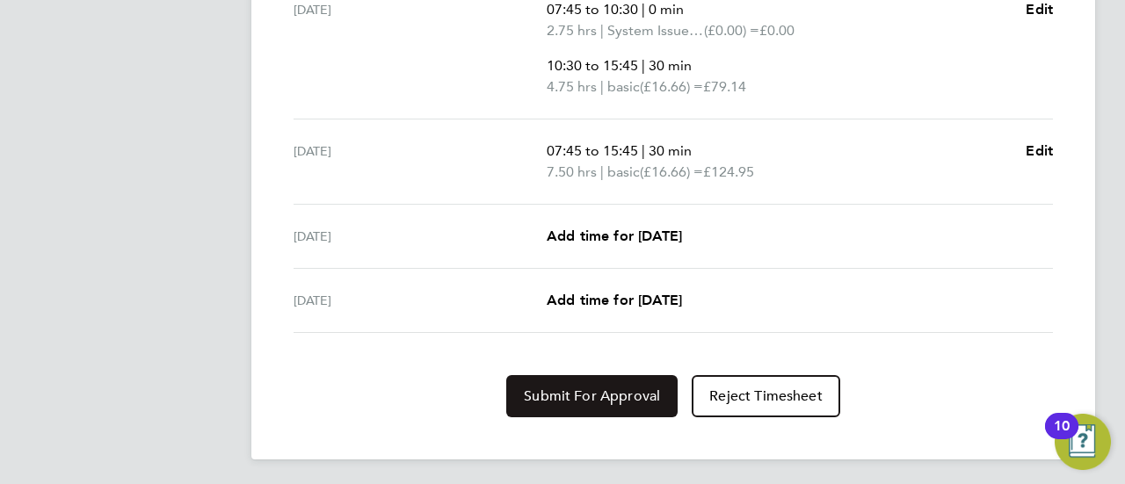
click at [600, 393] on span "Submit For Approval" at bounding box center [592, 397] width 136 height 18
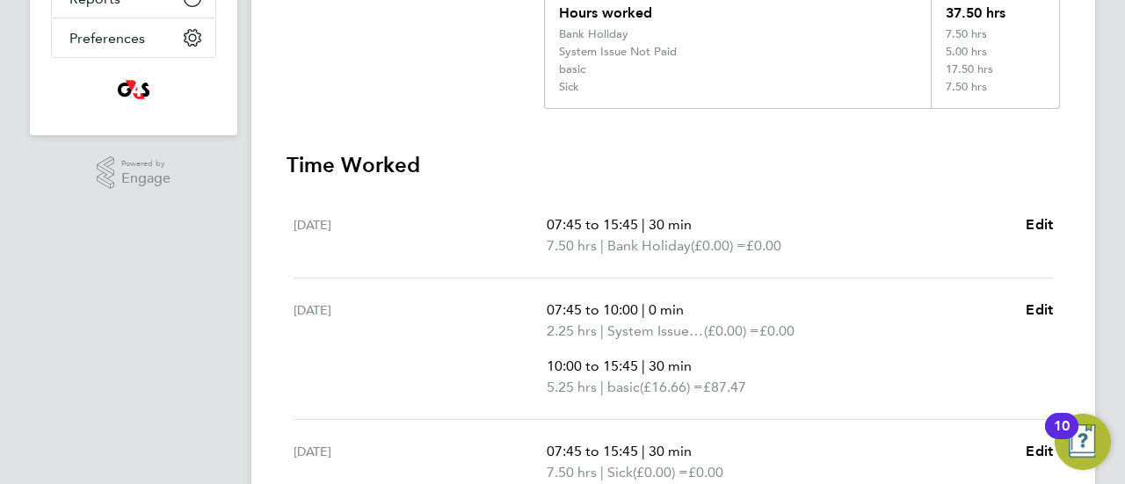
scroll to position [69, 0]
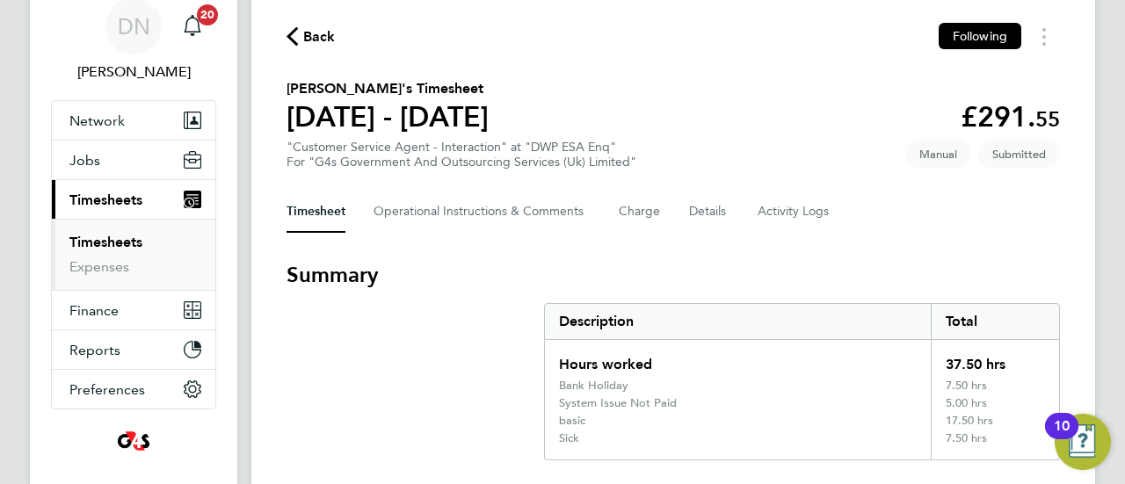
click at [322, 47] on span "Back" at bounding box center [319, 36] width 33 height 21
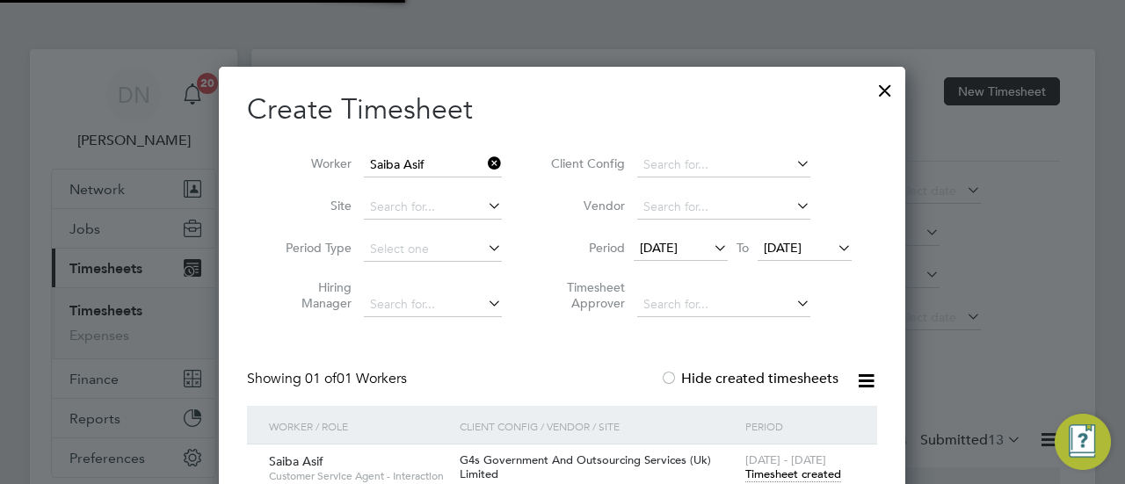
scroll to position [9, 9]
click at [484, 161] on icon at bounding box center [484, 163] width 0 height 25
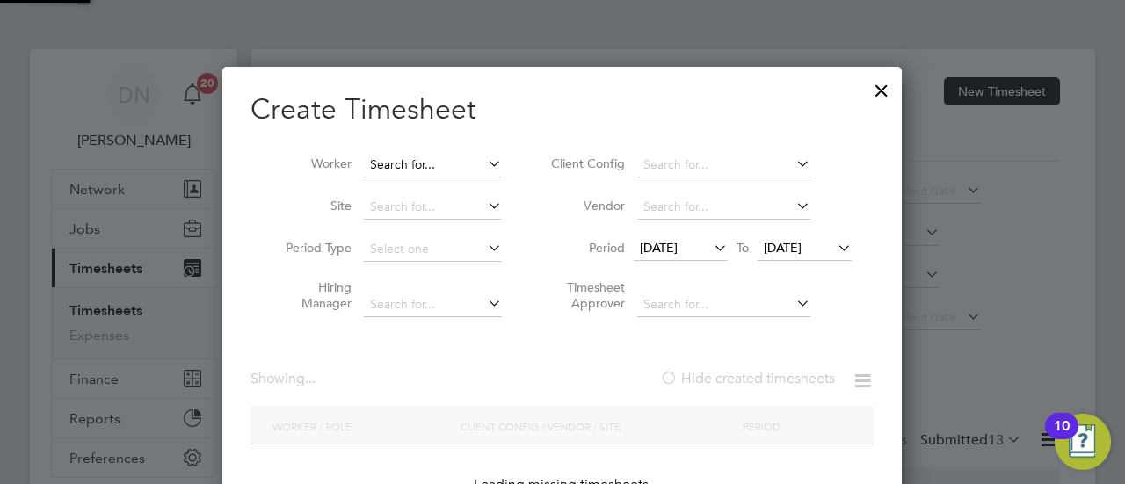
click at [470, 163] on input at bounding box center [433, 165] width 138 height 25
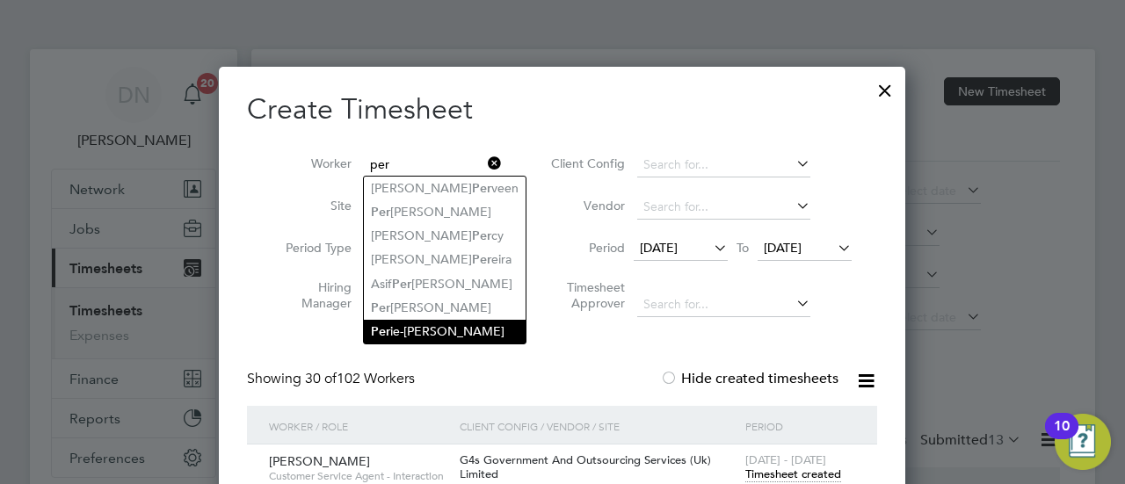
click at [478, 331] on li "Per ie-[PERSON_NAME]" at bounding box center [445, 332] width 162 height 24
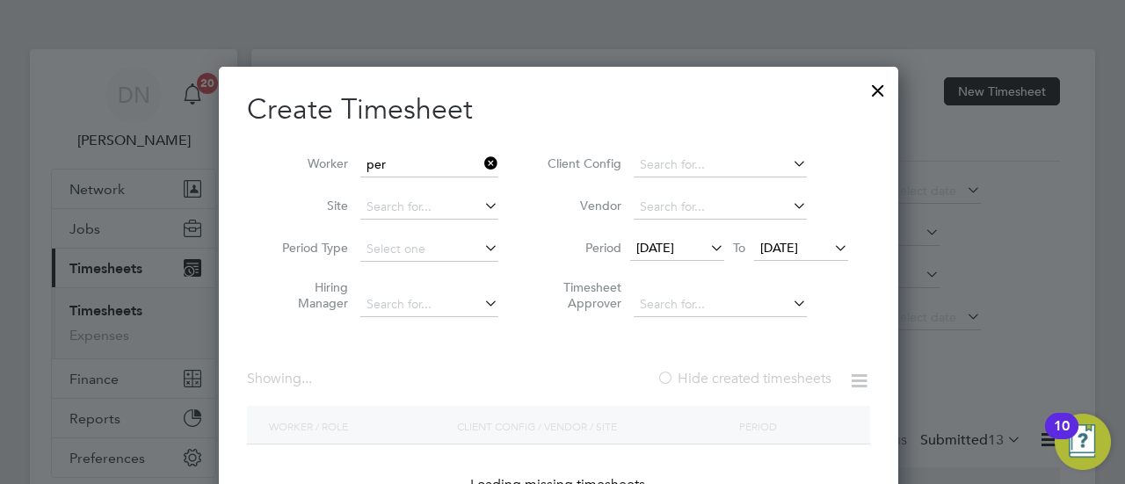
type input "Perie-[PERSON_NAME]"
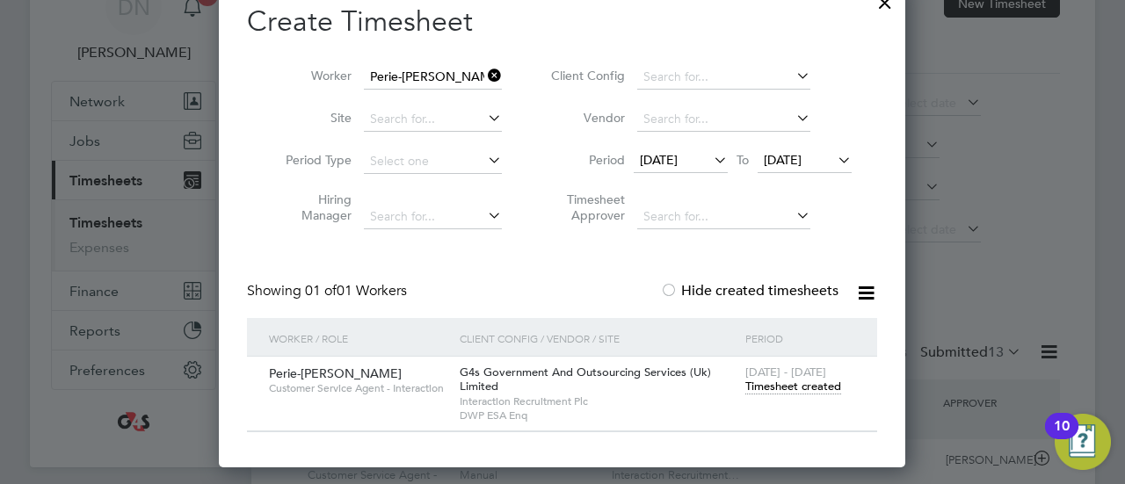
click at [791, 390] on span "Timesheet created" at bounding box center [793, 387] width 96 height 16
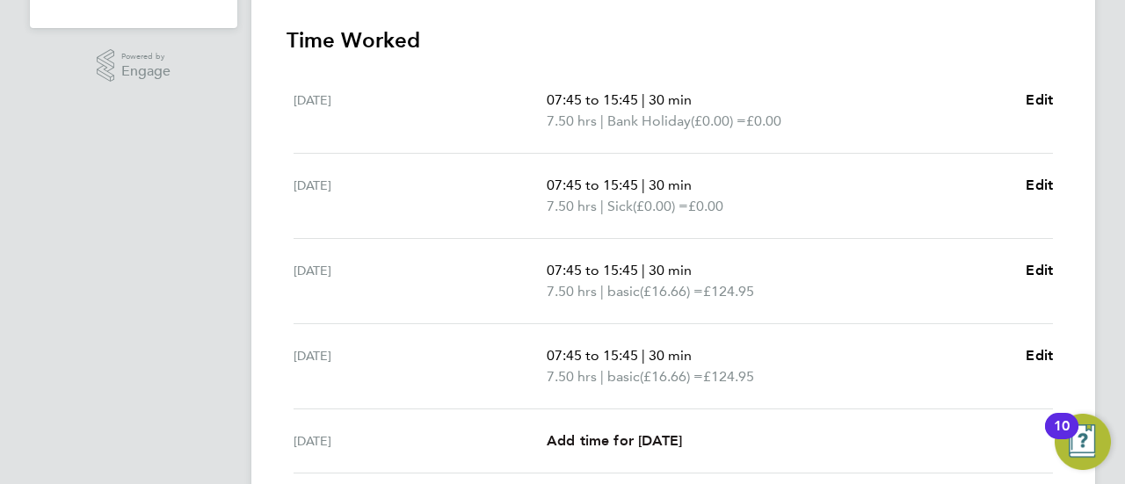
click at [633, 434] on span "Add time for [DATE]" at bounding box center [614, 440] width 135 height 17
select select "30"
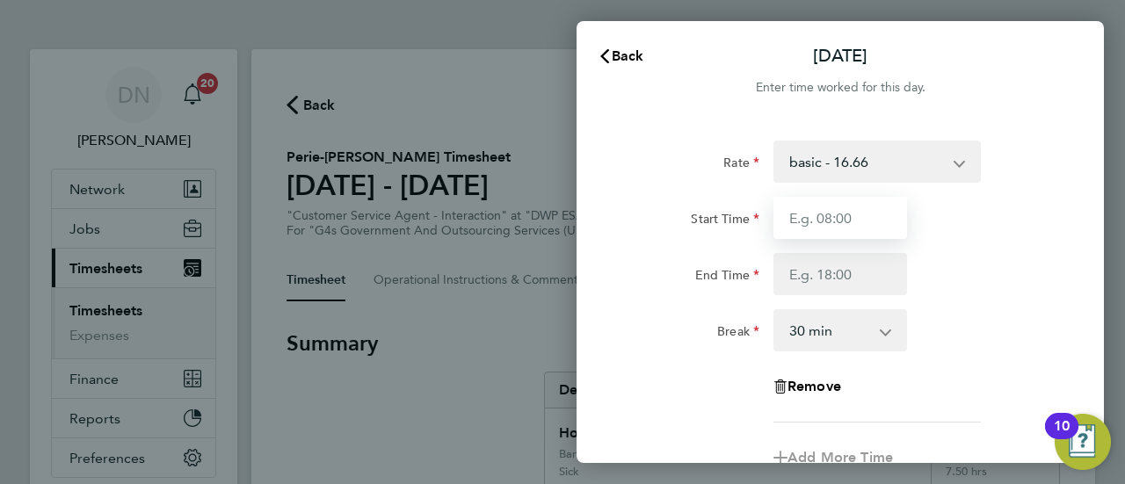
click at [828, 214] on input "Start Time" at bounding box center [841, 218] width 134 height 42
type input "07:45"
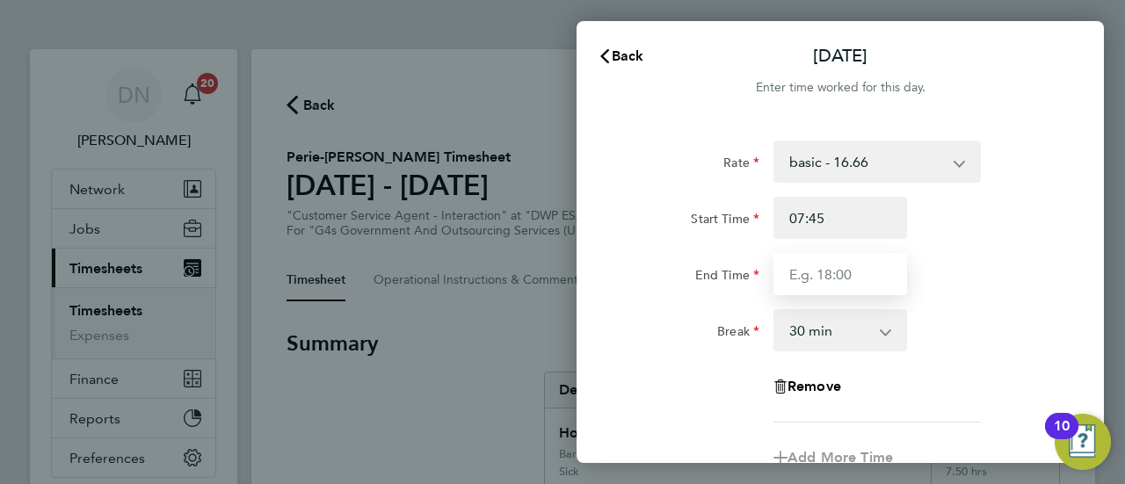
click at [823, 273] on input "End Time" at bounding box center [841, 274] width 134 height 42
type input "15:45"
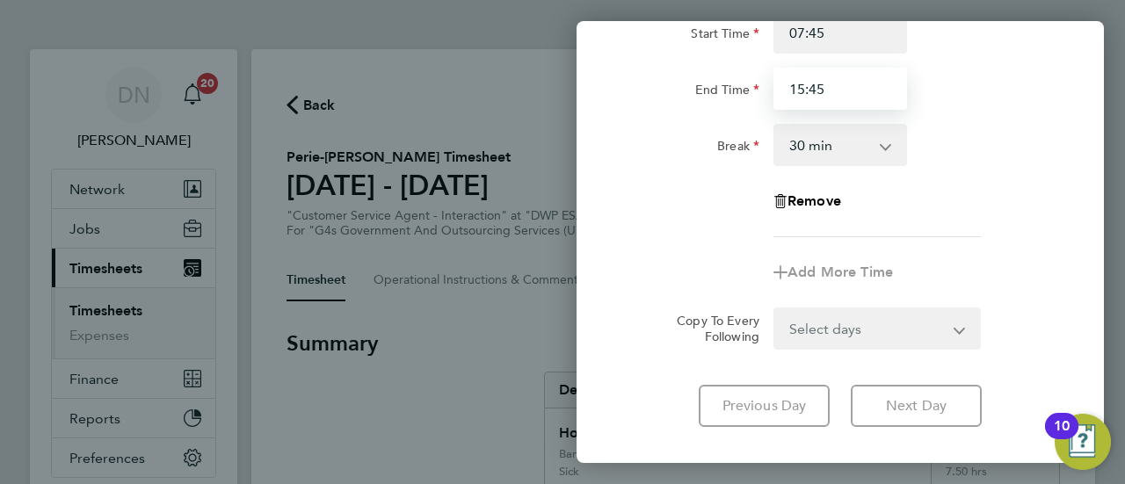
scroll to position [282, 0]
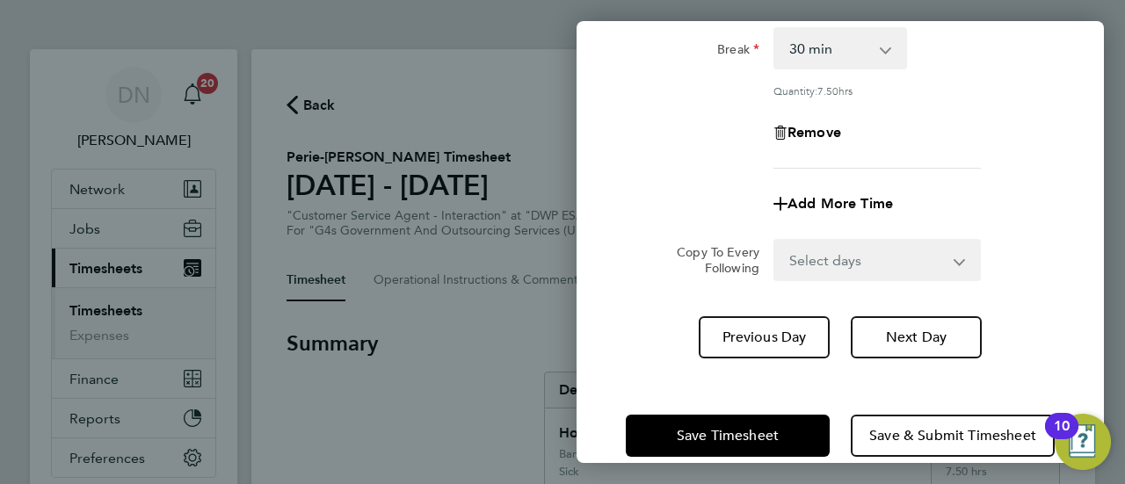
click at [754, 361] on div "[DATE] Cancel Enter time worked for this day. Rate basic - 16.66 Sick Bank Holi…" at bounding box center [840, 242] width 527 height 442
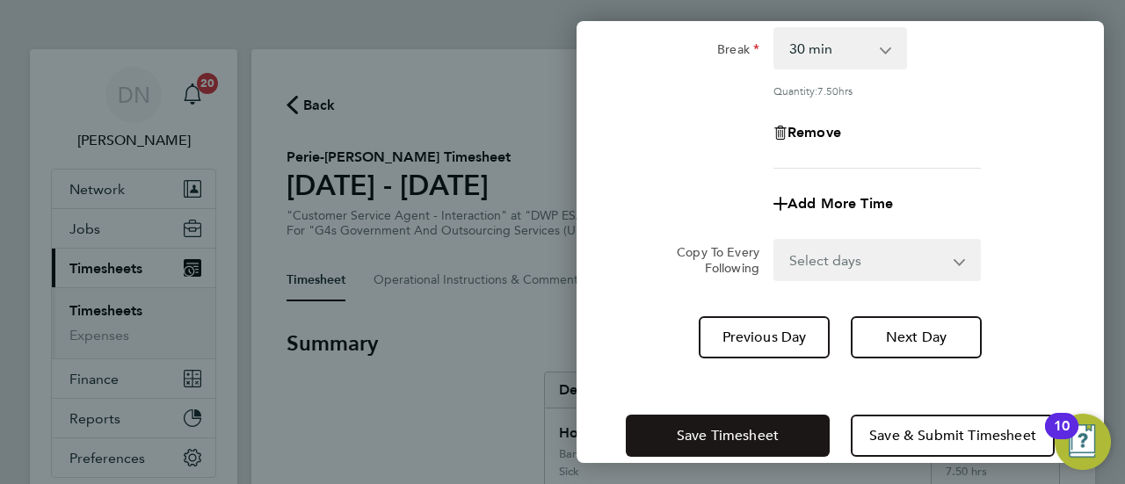
click at [745, 429] on span "Save Timesheet" at bounding box center [728, 436] width 102 height 18
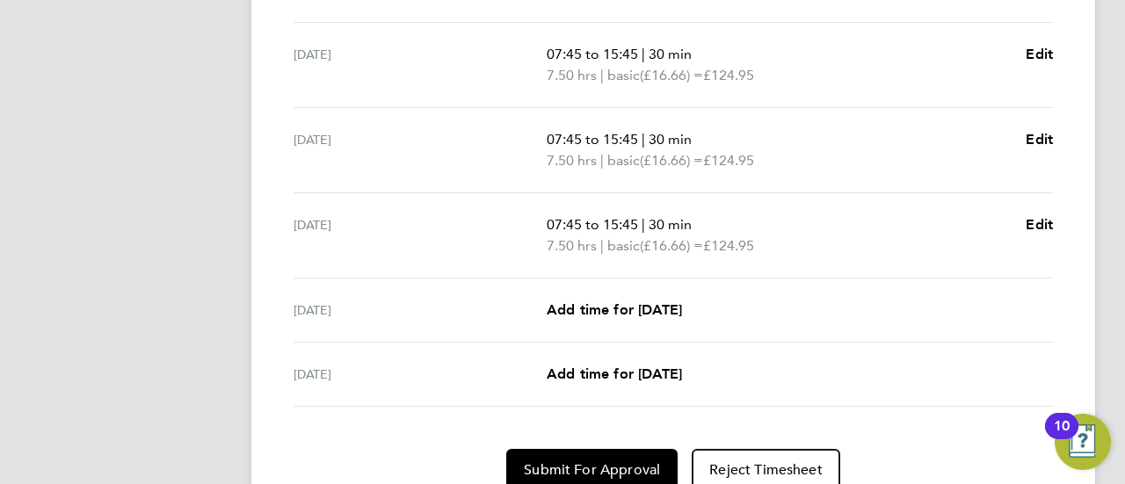
scroll to position [818, 0]
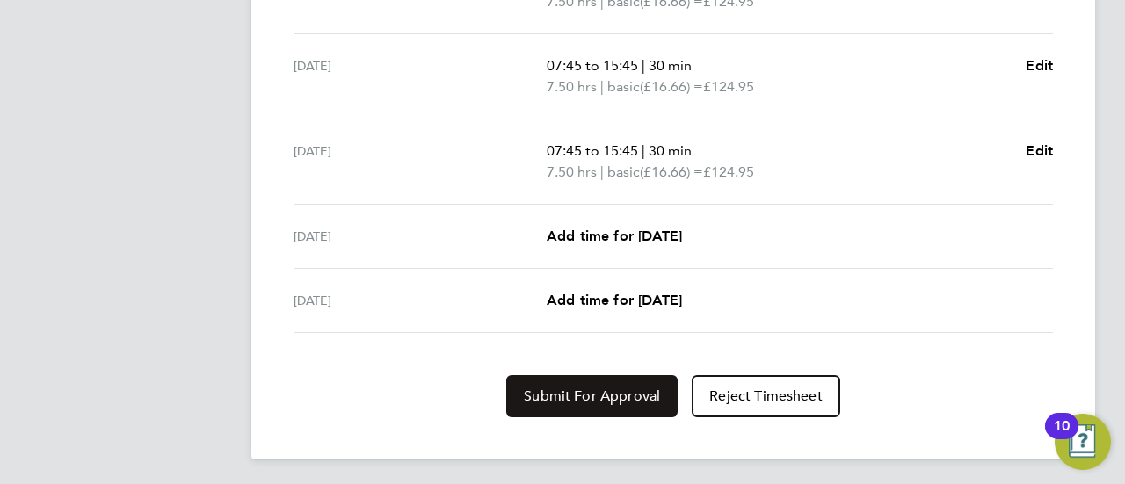
click at [545, 388] on span "Submit For Approval" at bounding box center [592, 397] width 136 height 18
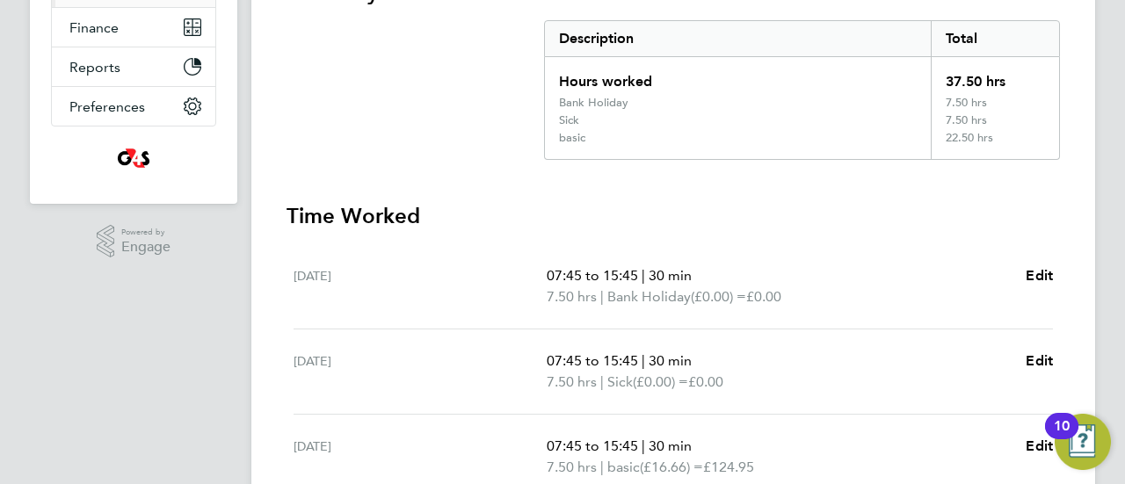
scroll to position [378, 0]
